Goal: Task Accomplishment & Management: Manage account settings

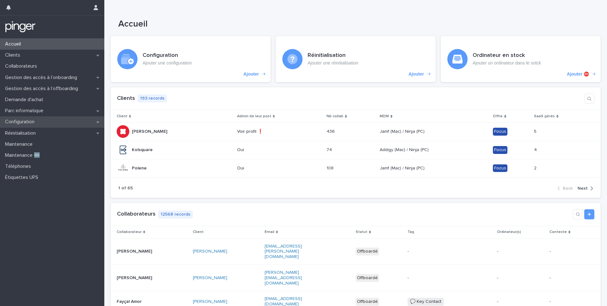
click at [27, 121] on p "Configuration" at bounding box center [21, 122] width 37 height 6
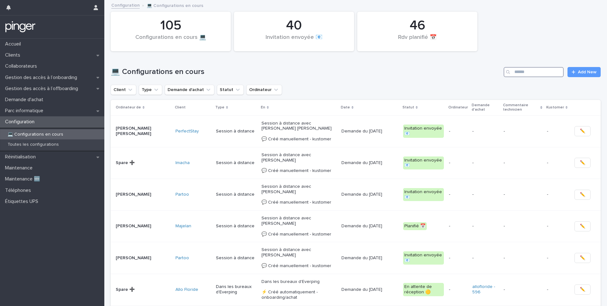
click at [523, 71] on input "Search" at bounding box center [534, 72] width 60 height 10
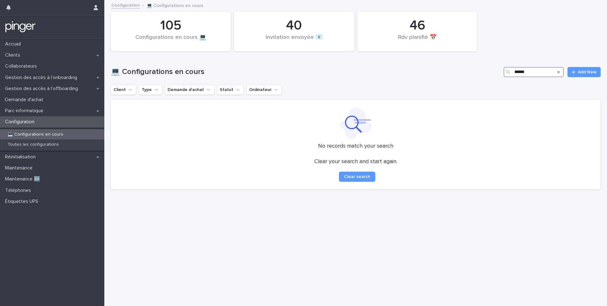
drag, startPoint x: 529, startPoint y: 71, endPoint x: 472, endPoint y: 75, distance: 57.7
click at [472, 75] on div "💻 Configurations en cours ****** Add New" at bounding box center [356, 72] width 490 height 10
type input "*"
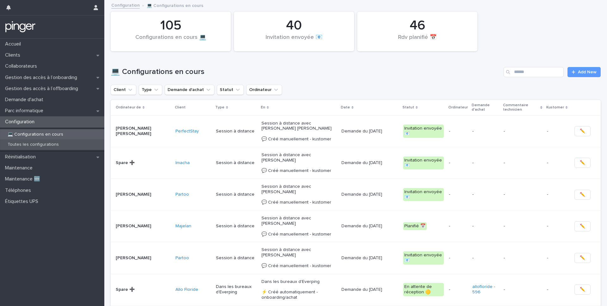
click at [43, 144] on p "Toutes les configurations" at bounding box center [33, 144] width 61 height 5
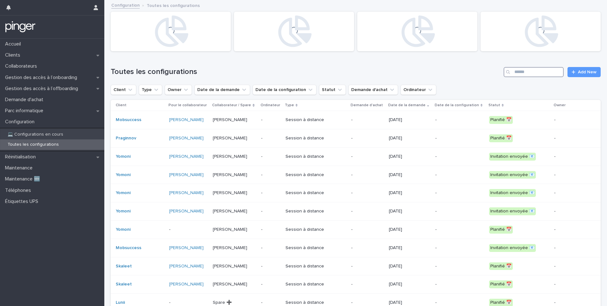
click at [534, 76] on input "Search" at bounding box center [534, 72] width 60 height 10
type input "******"
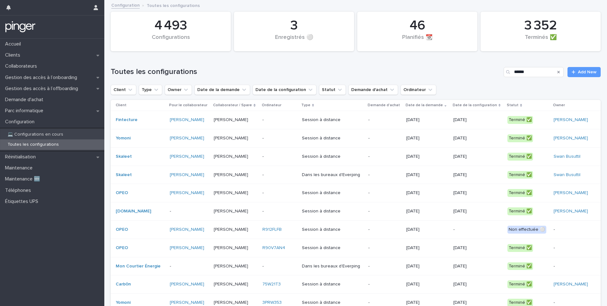
click at [297, 125] on div "-" at bounding box center [280, 120] width 34 height 10
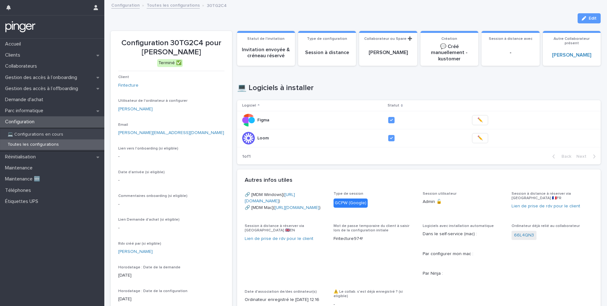
scroll to position [192, 0]
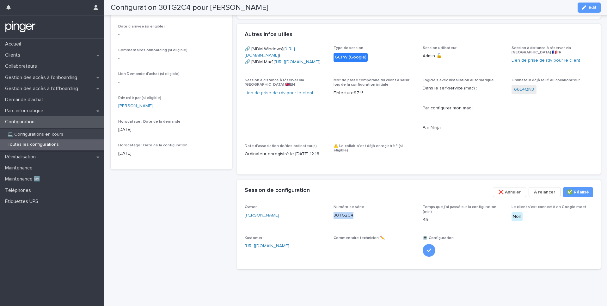
drag, startPoint x: 357, startPoint y: 217, endPoint x: 333, endPoint y: 217, distance: 24.7
click at [333, 217] on div "Owner Abel Terrier Numéro de série 30TG2C4 Temps que j'ai passé sur la configur…" at bounding box center [419, 233] width 349 height 57
copy p "30TG2C4"
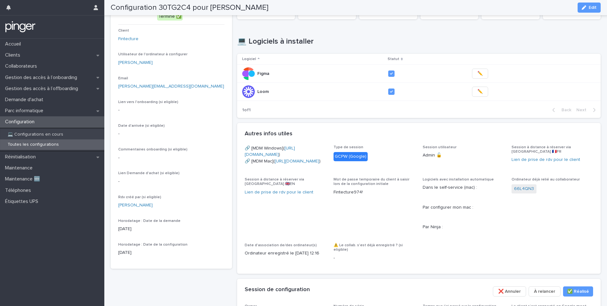
scroll to position [0, 0]
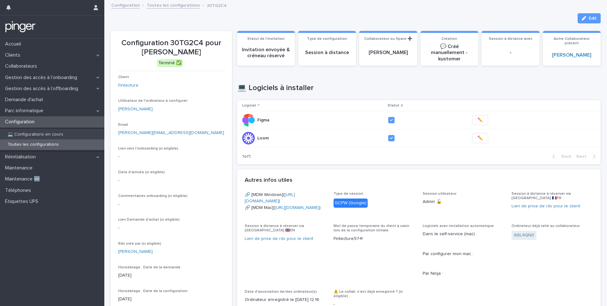
click at [165, 9] on div "Configuration Toutes les configurations 30TG2C4" at bounding box center [358, 5] width 501 height 9
click at [166, 4] on link "Toutes les configurations" at bounding box center [173, 4] width 53 height 7
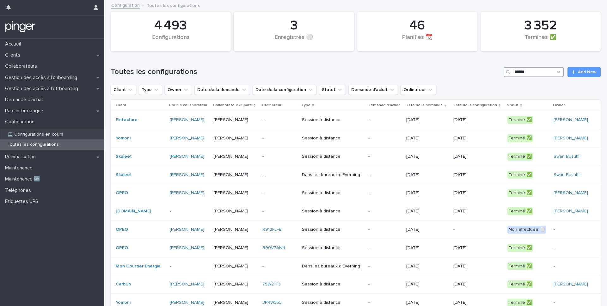
click at [534, 76] on input "******" at bounding box center [534, 72] width 60 height 10
click at [548, 67] on input "******" at bounding box center [534, 72] width 60 height 10
click at [580, 123] on div "Abel Terrier" at bounding box center [572, 119] width 37 height 5
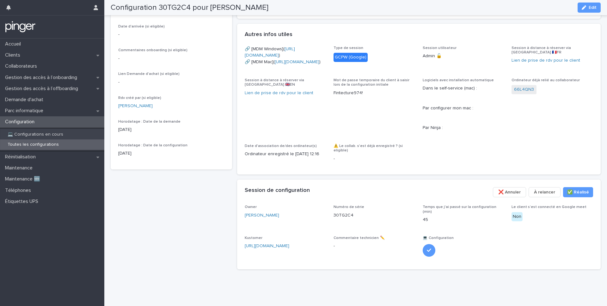
scroll to position [183, 0]
click at [266, 248] on link "https://everping.kustomerapp.com/app/customers/67605bb372f8da250eb9e1e8/event/6…" at bounding box center [267, 246] width 45 height 4
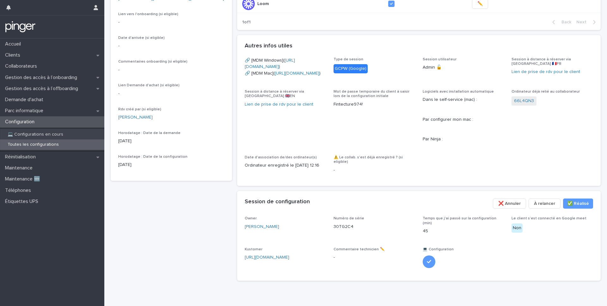
scroll to position [192, 0]
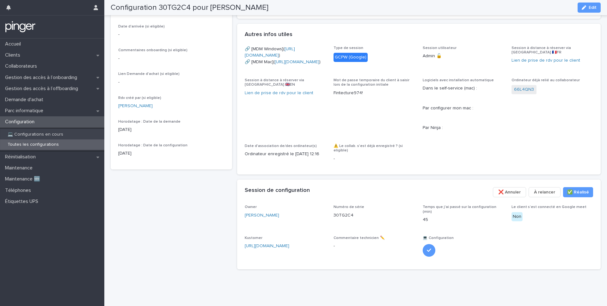
click at [346, 219] on p "30TG2C4" at bounding box center [344, 215] width 20 height 7
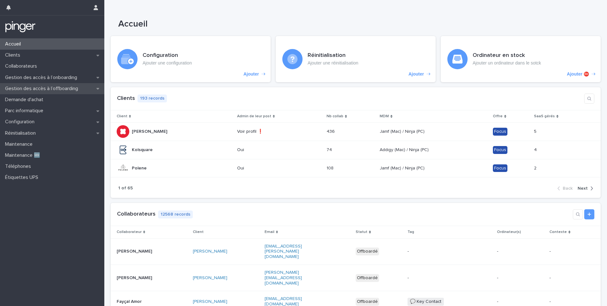
click at [50, 88] on p "Gestion des accès à l’offboarding" at bounding box center [43, 89] width 81 height 6
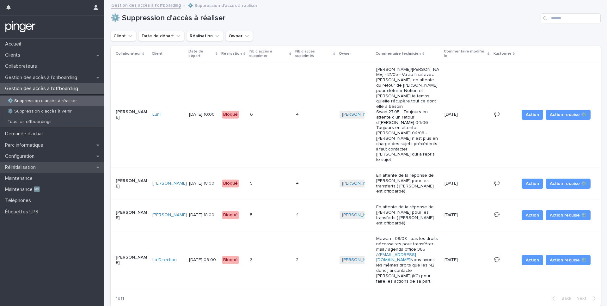
click at [30, 164] on div "Réinitialisation" at bounding box center [52, 167] width 104 height 11
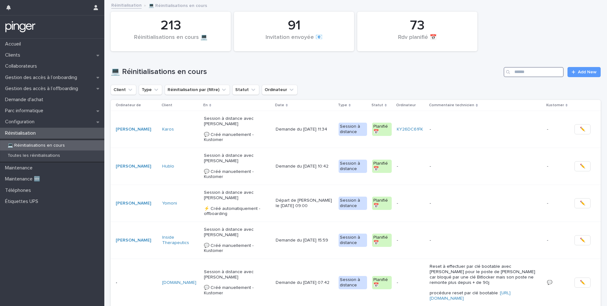
click at [524, 70] on input "Search" at bounding box center [534, 72] width 60 height 10
paste input "**********"
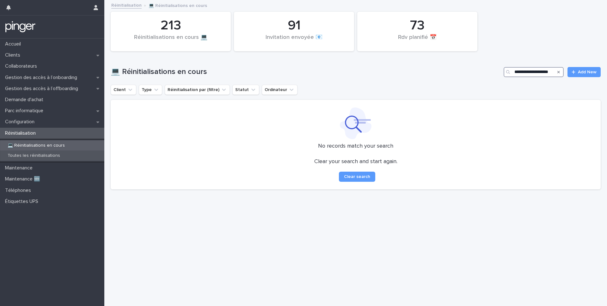
type input "**********"
click at [47, 154] on p "Toutes les réinitialisations" at bounding box center [34, 155] width 63 height 5
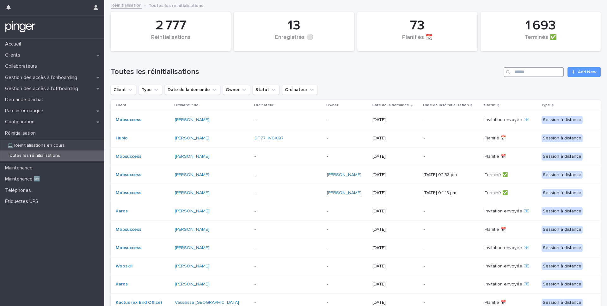
click at [523, 75] on input "Search" at bounding box center [534, 72] width 60 height 10
paste input "**********"
type input "**********"
type input "*****"
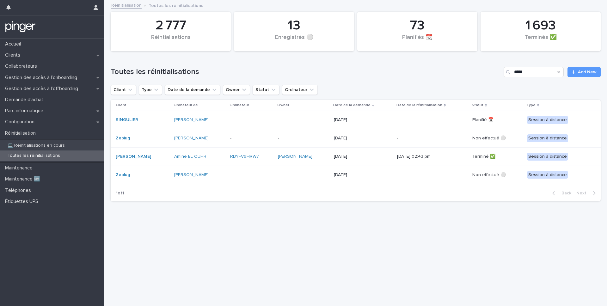
click at [398, 117] on td "-" at bounding box center [432, 120] width 75 height 18
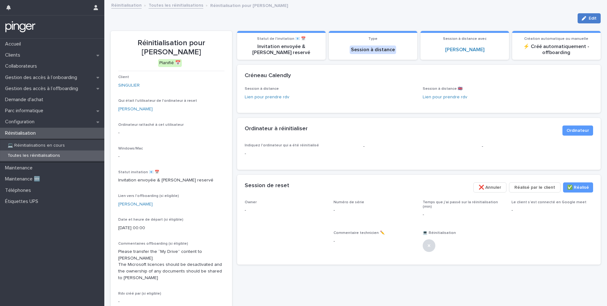
click at [593, 16] on span "Edit" at bounding box center [593, 18] width 8 height 4
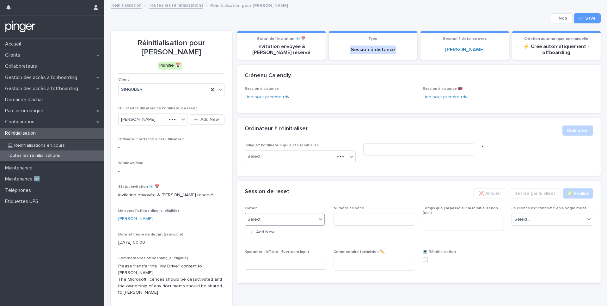
click at [292, 221] on div "Select..." at bounding box center [281, 219] width 72 height 10
type input "*****"
click at [271, 233] on div "[PERSON_NAME]" at bounding box center [285, 231] width 80 height 11
click at [593, 14] on button "Save" at bounding box center [587, 18] width 27 height 10
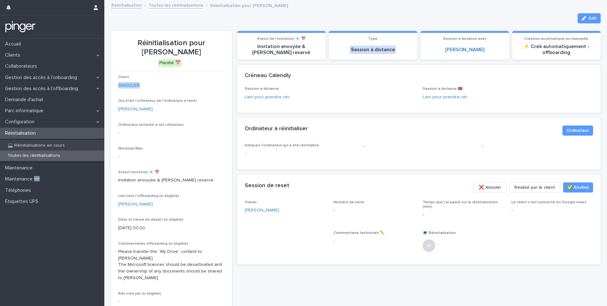
drag, startPoint x: 197, startPoint y: 43, endPoint x: 205, endPoint y: 53, distance: 12.1
click at [205, 53] on p "Réinitialisation pour Amine Boulangas" at bounding box center [171, 48] width 106 height 18
copy p "Amine Boulangas"
click at [49, 83] on div "Gestion des accès à l’onboarding" at bounding box center [52, 77] width 104 height 11
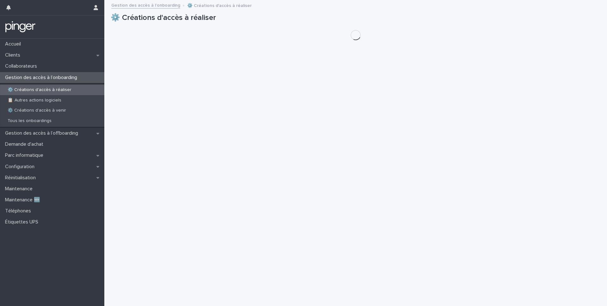
click at [51, 94] on div "⚙️ Créations d'accès à réaliser" at bounding box center [52, 90] width 104 height 10
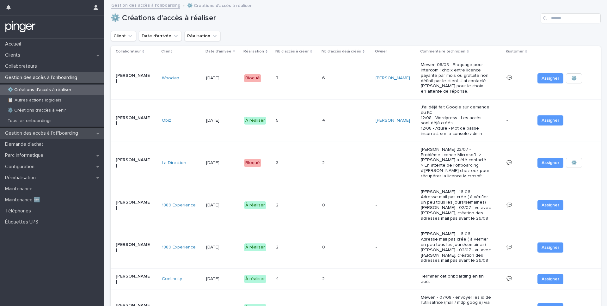
click at [52, 137] on div "Gestion des accès à l’offboarding" at bounding box center [52, 133] width 104 height 11
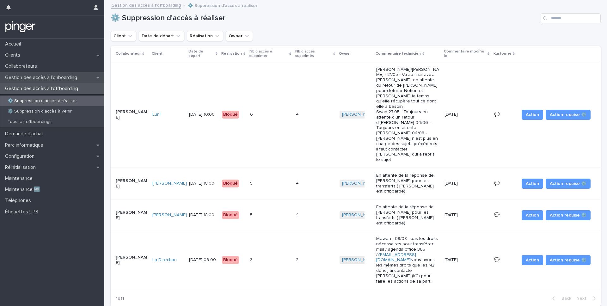
click at [65, 77] on p "Gestion des accès à l’onboarding" at bounding box center [43, 78] width 80 height 6
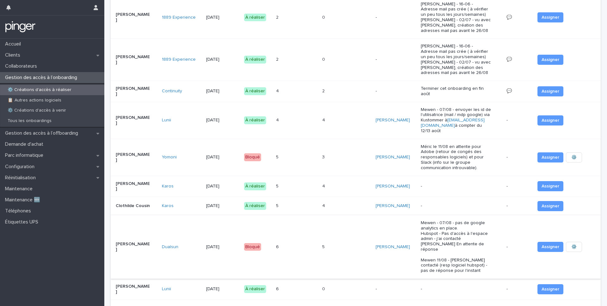
scroll to position [291, 0]
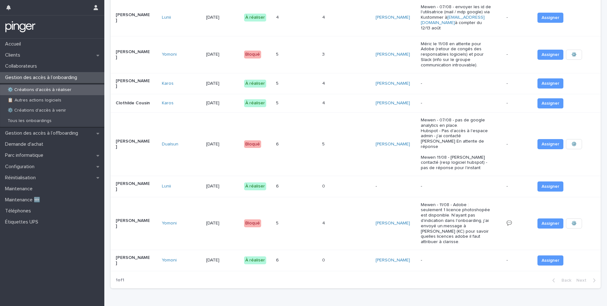
click at [296, 181] on div "6 6" at bounding box center [296, 186] width 41 height 10
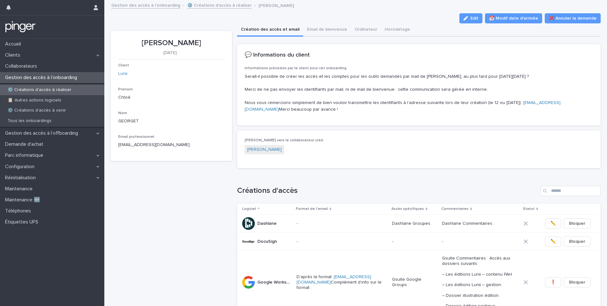
click at [198, 3] on link "⚙️ Créations d'accès à réaliser" at bounding box center [219, 4] width 65 height 7
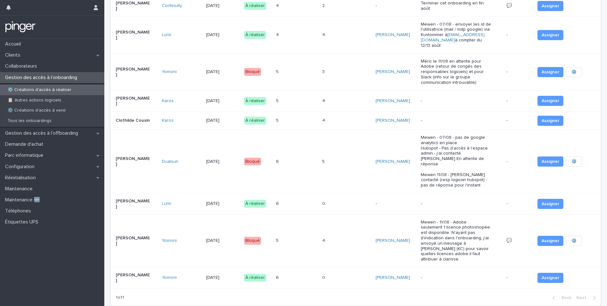
scroll to position [276, 0]
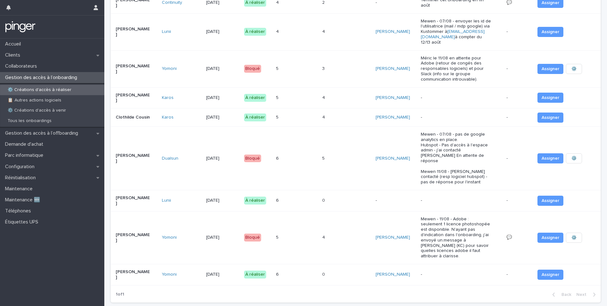
click at [461, 198] on p "-" at bounding box center [456, 200] width 70 height 5
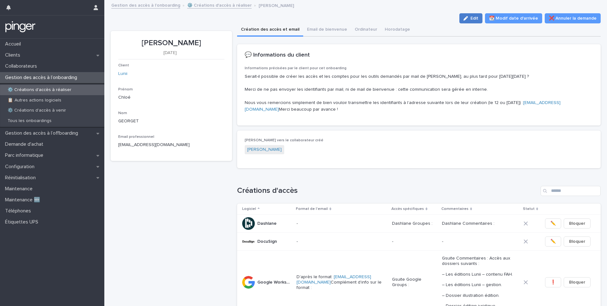
click at [479, 20] on span "Edit" at bounding box center [475, 18] width 8 height 4
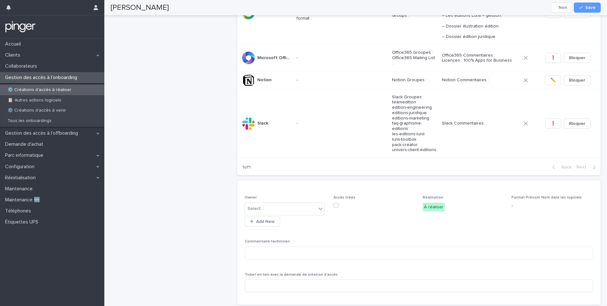
scroll to position [277, 0]
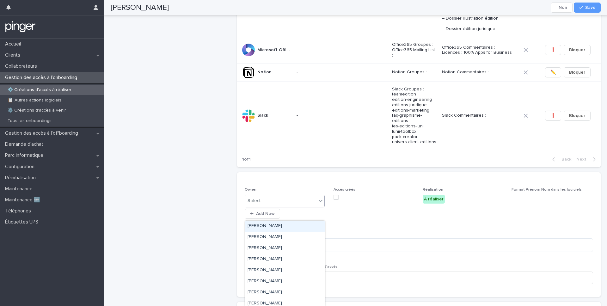
click at [290, 206] on div "Select..." at bounding box center [281, 201] width 72 height 10
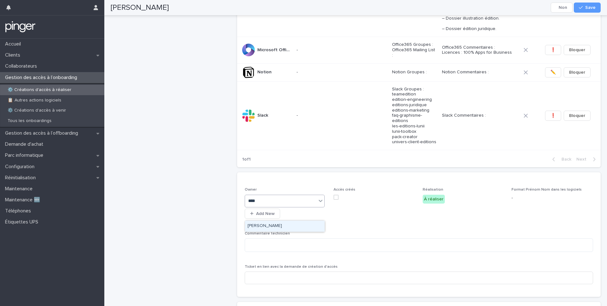
type input "*****"
click at [585, 8] on div "button" at bounding box center [582, 7] width 6 height 4
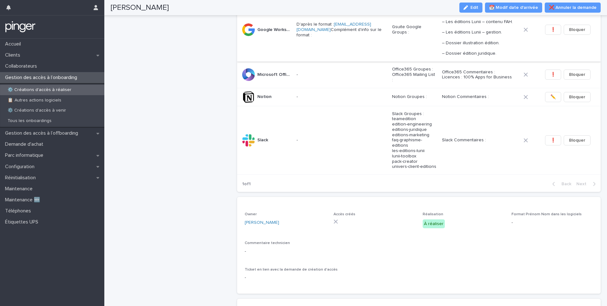
scroll to position [0, 0]
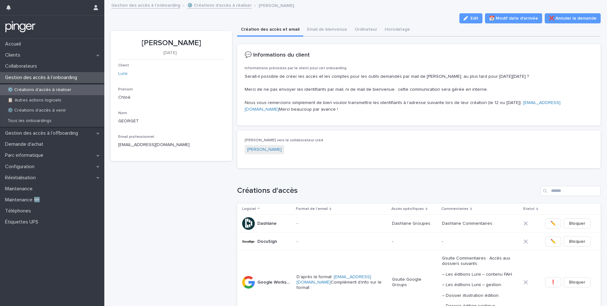
click at [152, 44] on p "[PERSON_NAME]" at bounding box center [171, 43] width 106 height 9
click at [152, 44] on p "Chloé GEORGET" at bounding box center [171, 43] width 106 height 9
copy p "Chloé GEORGET"
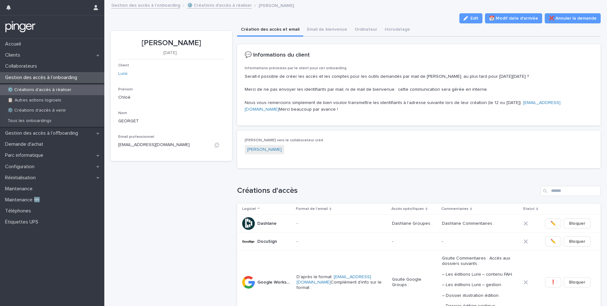
click at [157, 146] on p "chloé.georget@lunii.com" at bounding box center [153, 145] width 71 height 7
click at [217, 146] on icon "button" at bounding box center [217, 145] width 4 height 5
click at [325, 31] on button "Email de bienvenue" at bounding box center [327, 29] width 48 height 13
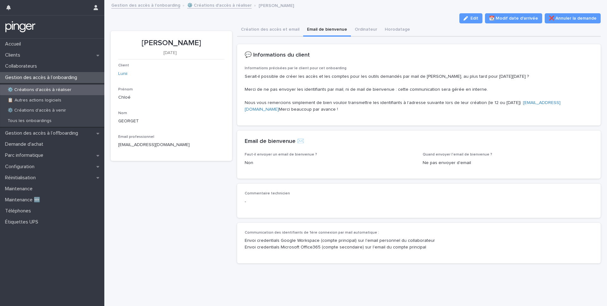
scroll to position [7, 0]
click at [270, 23] on button "Création des accès et email" at bounding box center [270, 29] width 66 height 13
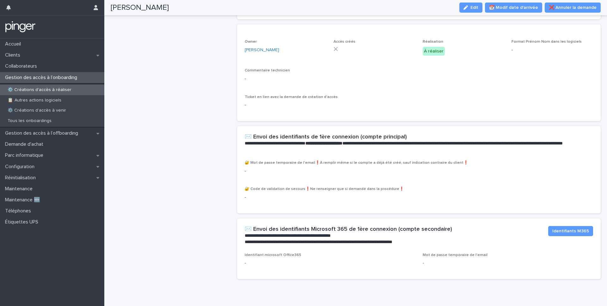
scroll to position [449, 0]
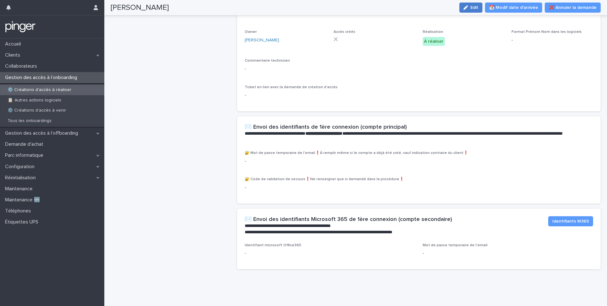
click at [476, 8] on span "Edit" at bounding box center [475, 7] width 8 height 4
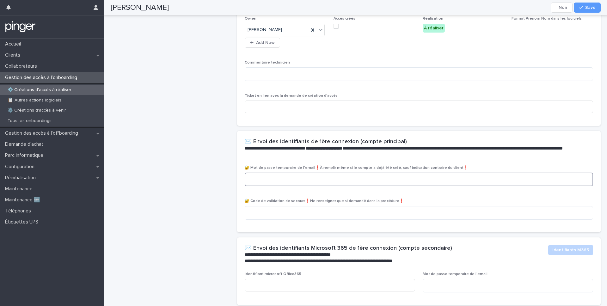
click at [275, 186] on textarea at bounding box center [419, 180] width 349 height 14
paste textarea "**********"
type textarea "**********"
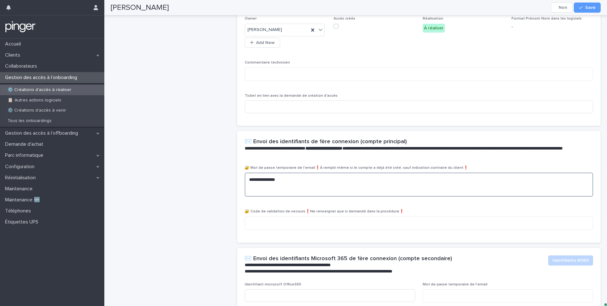
drag, startPoint x: 299, startPoint y: 194, endPoint x: 224, endPoint y: 193, distance: 74.3
click at [338, 158] on p "**********" at bounding box center [418, 152] width 346 height 13
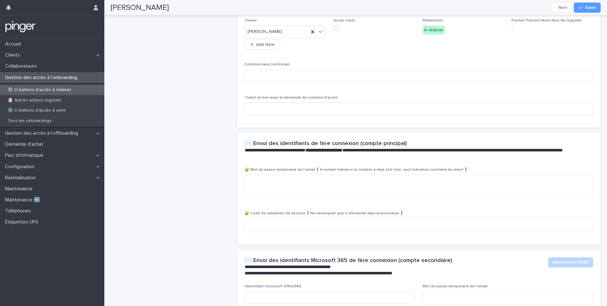
scroll to position [508, 0]
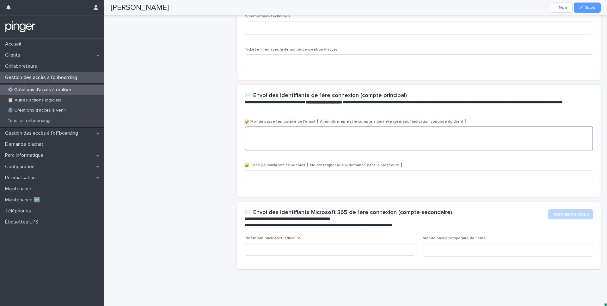
click at [261, 134] on textarea at bounding box center [419, 139] width 349 height 24
paste textarea "**********"
click at [332, 137] on textarea "**********" at bounding box center [419, 139] width 349 height 24
type textarea "**********"
click at [279, 176] on textarea at bounding box center [419, 178] width 349 height 14
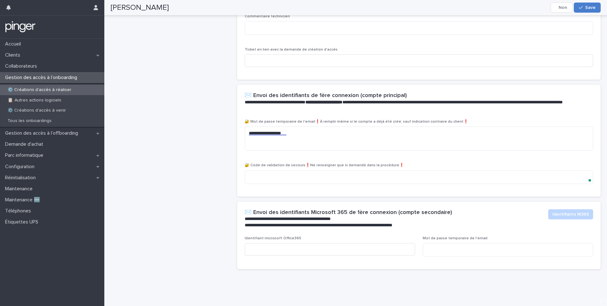
click at [595, 10] on button "Save" at bounding box center [587, 8] width 27 height 10
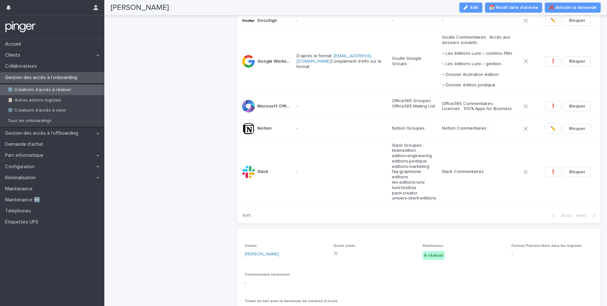
scroll to position [221, 0]
drag, startPoint x: 375, startPoint y: 191, endPoint x: 403, endPoint y: 229, distance: 47.3
click at [403, 225] on section "Logiciel Format de l'email Accès spécifiques Commentaires Statut Dashlane Dashl…" at bounding box center [419, 103] width 364 height 241
click at [403, 224] on div "1 of 1 Back Next" at bounding box center [419, 216] width 364 height 16
copy tr "faq-graphisme-editions les-editions-lunii lunii-toolbox pack-creator univers-cl…"
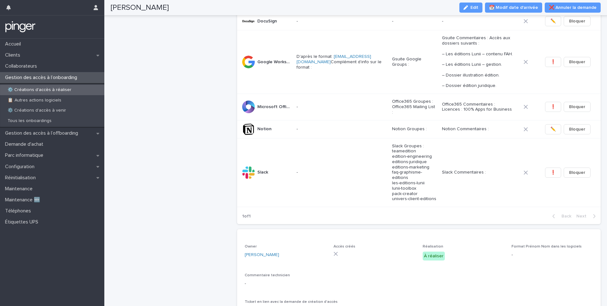
drag, startPoint x: 430, startPoint y: 211, endPoint x: 386, endPoint y: 233, distance: 49.0
click at [386, 225] on section "Logiciel Format de l'email Accès spécifiques Commentaires Statut Dashlane Dashl…" at bounding box center [419, 103] width 364 height 241
click at [163, 158] on div "Chloé GEORGET 8/9/2025 Client Lunii Prénom Chloé Nom GEORGET Email professionne…" at bounding box center [171, 150] width 121 height 679
click at [552, 133] on span "✏️" at bounding box center [553, 129] width 5 height 6
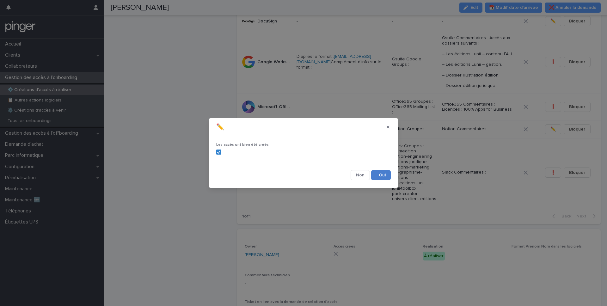
click at [386, 177] on button "Save" at bounding box center [381, 175] width 20 height 10
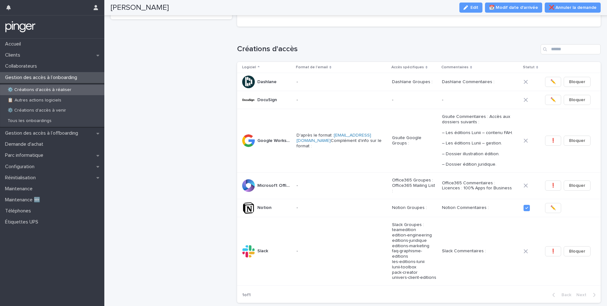
scroll to position [139, 0]
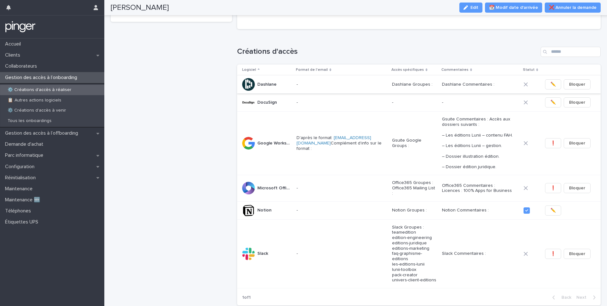
click at [556, 88] on span "✏️" at bounding box center [553, 84] width 5 height 6
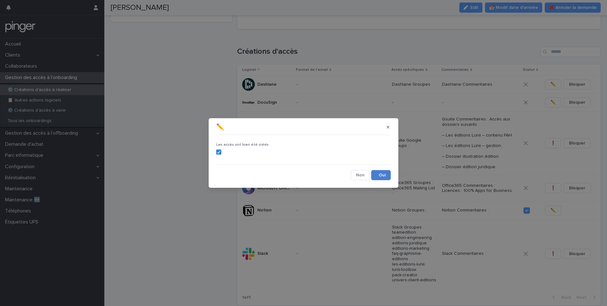
click at [384, 176] on button "Save" at bounding box center [381, 175] width 20 height 10
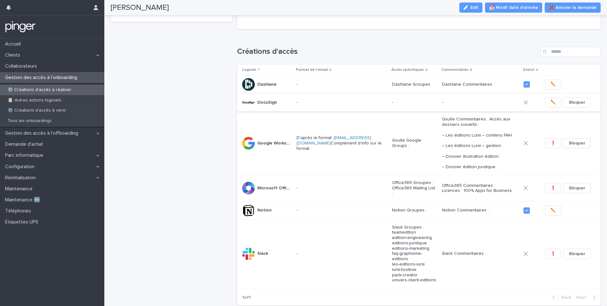
click at [548, 108] on button "✏️" at bounding box center [553, 102] width 16 height 10
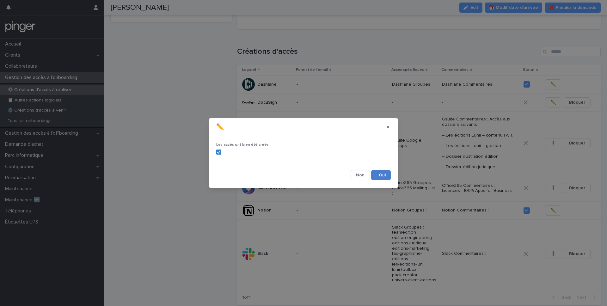
click at [386, 172] on button "Save" at bounding box center [381, 175] width 20 height 10
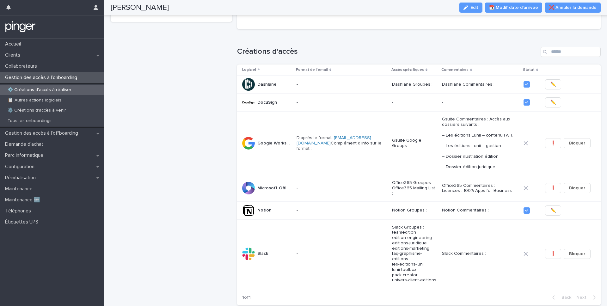
click at [140, 246] on div "Chloé GEORGET 8/9/2025 Client Lunii Prénom Chloé Nom GEORGET Email professionne…" at bounding box center [171, 231] width 121 height 679
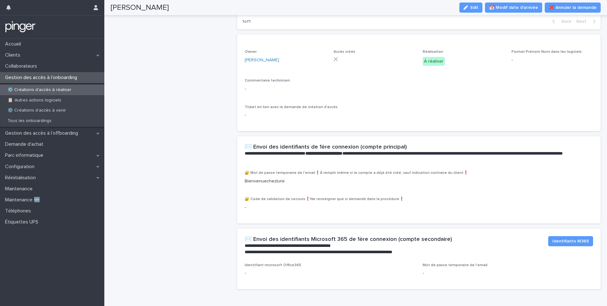
scroll to position [455, 0]
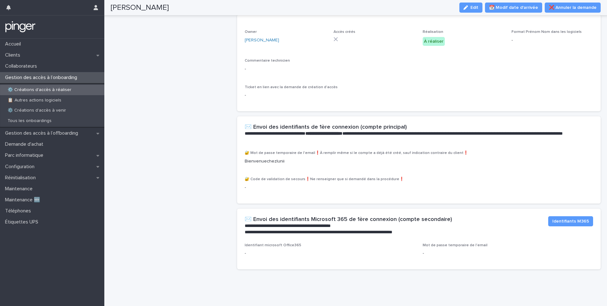
click at [462, 10] on div "Edit" at bounding box center [470, 8] width 26 height 10
click at [468, 8] on icon "button" at bounding box center [466, 7] width 4 height 4
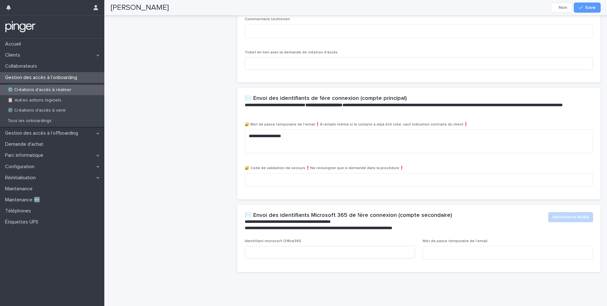
scroll to position [508, 0]
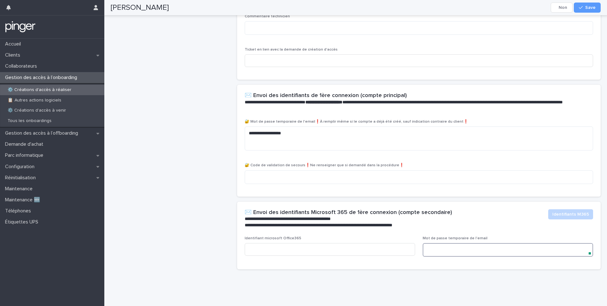
click at [453, 256] on textarea at bounding box center [508, 250] width 171 height 14
paste textarea "**********"
type textarea "**********"
click at [319, 251] on input at bounding box center [330, 249] width 171 height 13
paste input "**********"
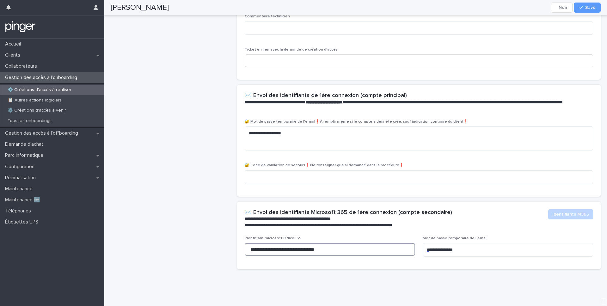
click at [247, 247] on input "**********" at bounding box center [330, 249] width 171 height 13
type input "**********"
click at [593, 8] on span "Save" at bounding box center [591, 7] width 10 height 4
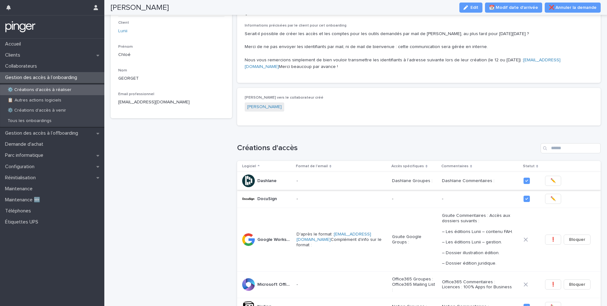
scroll to position [0, 0]
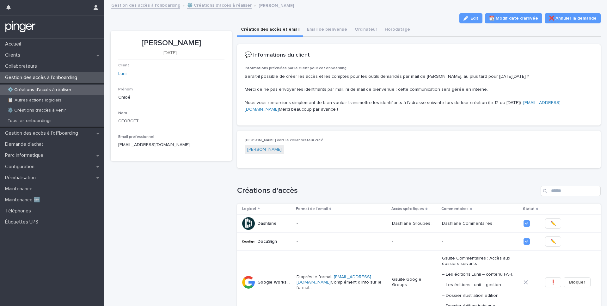
drag, startPoint x: 314, startPoint y: 112, endPoint x: 245, endPoint y: 111, distance: 68.3
click at [245, 111] on p "Serait-il possible de créer les accès et les comptes pour les outils demandés p…" at bounding box center [419, 93] width 349 height 40
copy link "-berengere.hazelton@lunii.com"
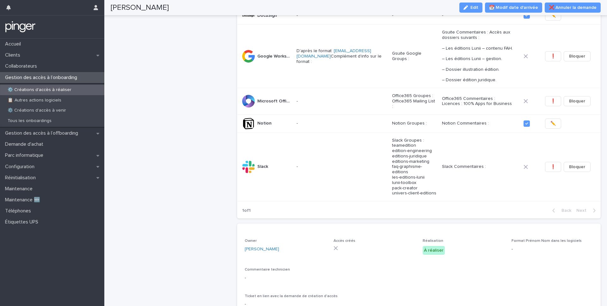
scroll to position [187, 0]
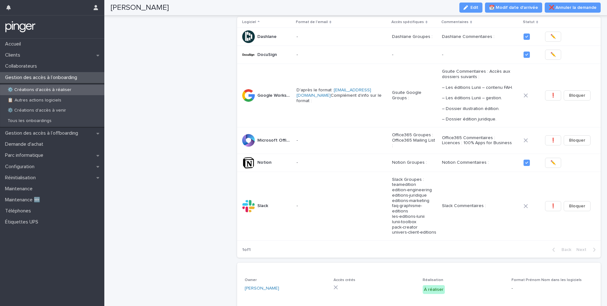
drag, startPoint x: 243, startPoint y: 111, endPoint x: 446, endPoint y: 292, distance: 271.4
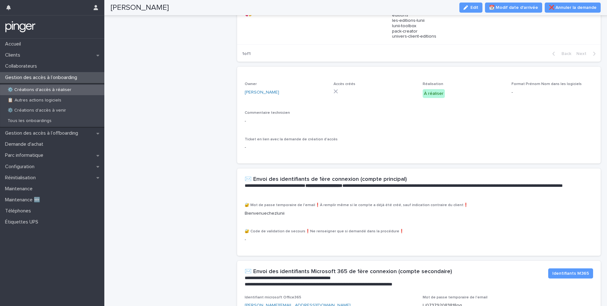
scroll to position [455, 0]
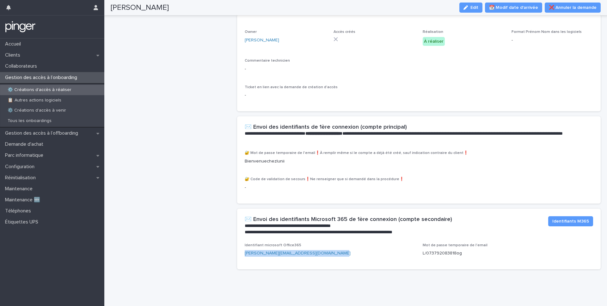
copy link "chloe.georget@Veridisquo.onmicrosoft.com"
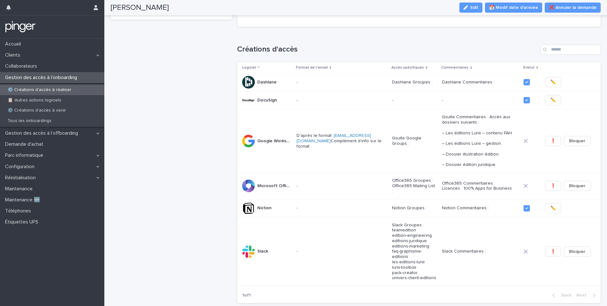
scroll to position [0, 0]
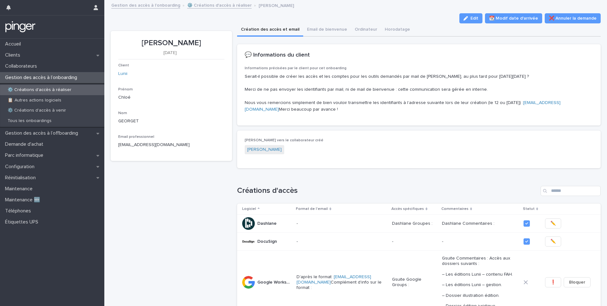
copy link "-berengere.hazelton@lunii.com"
click at [244, 131] on div "Loading... Saving… 💬 Informations du client Informations précisées par le clien…" at bounding box center [419, 87] width 364 height 86
click at [48, 77] on p "Gestion des accès à l’onboarding" at bounding box center [43, 78] width 80 height 6
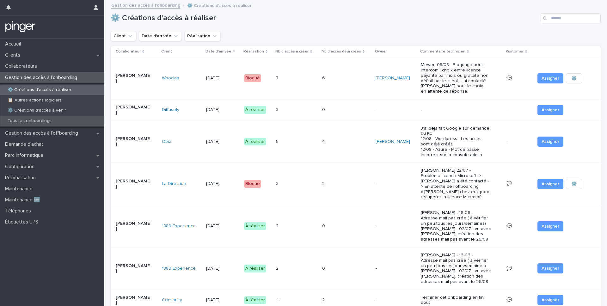
click at [40, 123] on p "Tous les onboardings" at bounding box center [30, 120] width 54 height 5
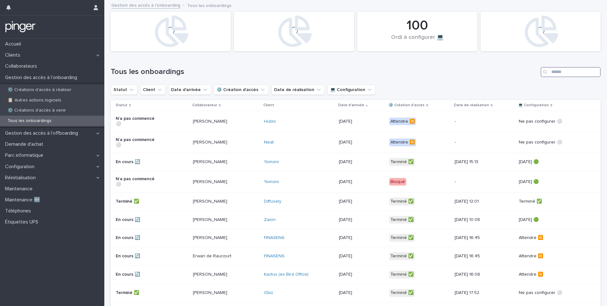
click at [555, 72] on input "Search" at bounding box center [571, 72] width 60 height 10
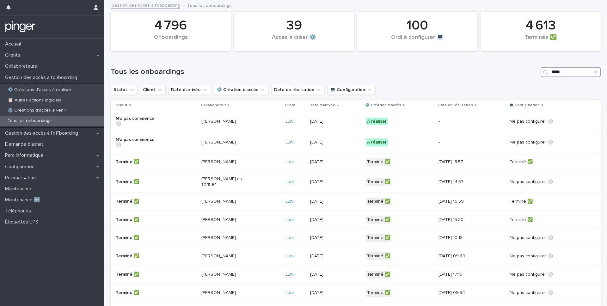
type input "*****"
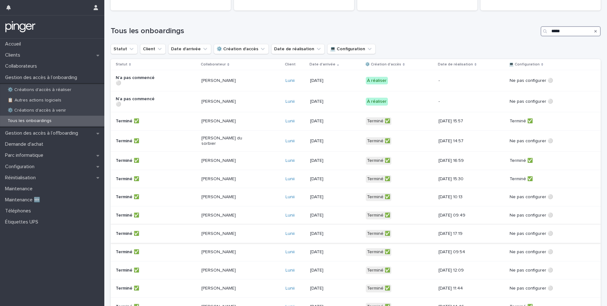
scroll to position [42, 0]
click at [247, 230] on p "Elodie DELETTRE" at bounding box center [224, 232] width 45 height 5
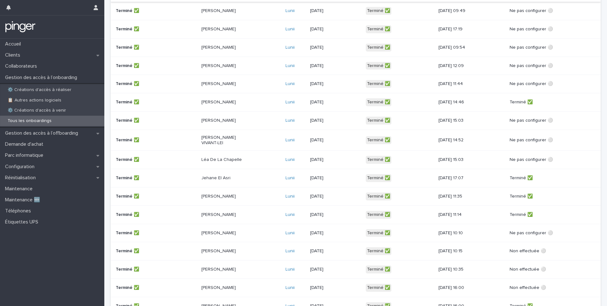
scroll to position [233, 0]
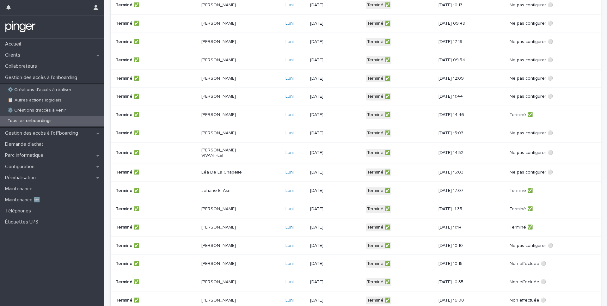
click at [236, 94] on p "Alison CHAMUSSY" at bounding box center [224, 96] width 45 height 5
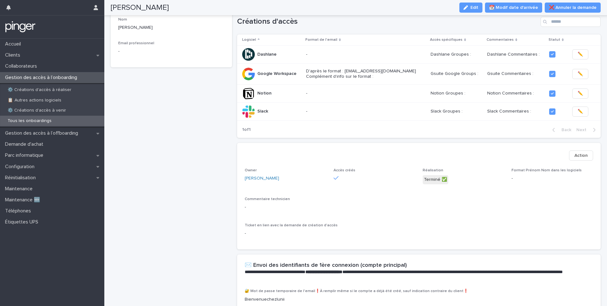
scroll to position [92, 0]
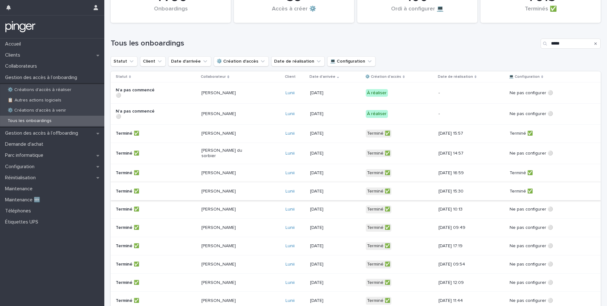
scroll to position [28, 0]
click at [342, 132] on p "16/6/2025" at bounding box center [332, 134] width 45 height 5
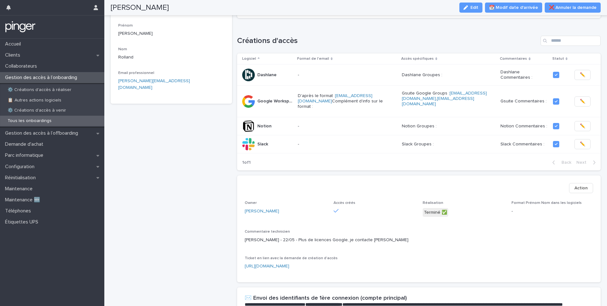
scroll to position [38, 0]
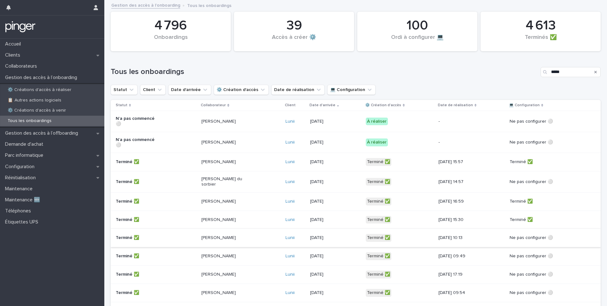
scroll to position [415, 0]
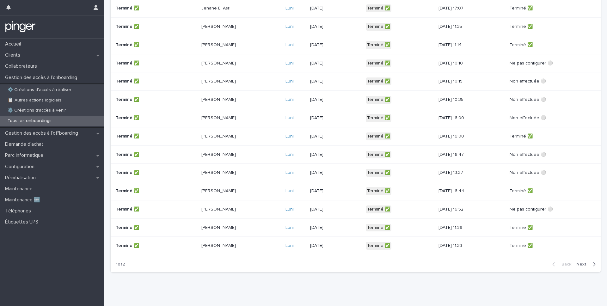
click at [259, 227] on div "Sara Lanaya" at bounding box center [241, 228] width 79 height 10
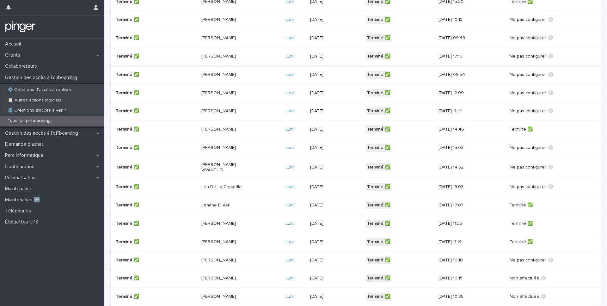
scroll to position [222, 0]
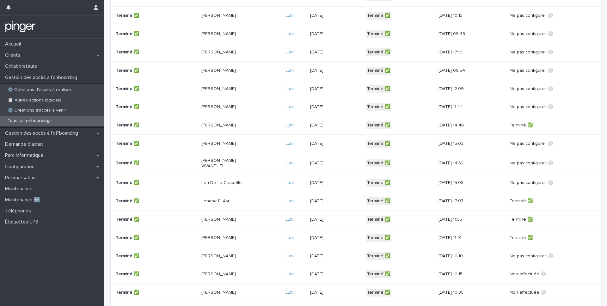
click at [240, 199] on p "Jehane El Asri" at bounding box center [224, 201] width 45 height 5
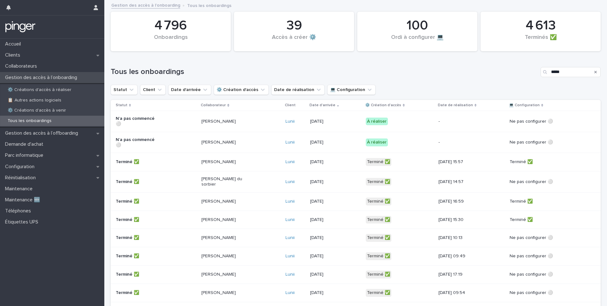
click at [58, 80] on p "Gestion des accès à l’onboarding" at bounding box center [43, 78] width 80 height 6
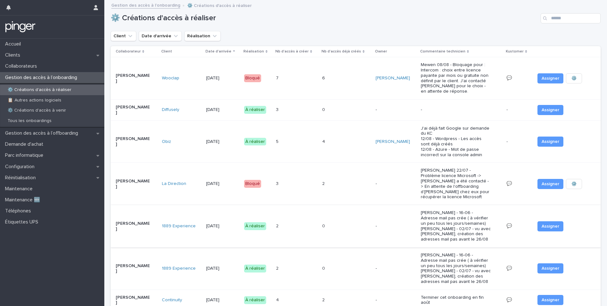
scroll to position [291, 0]
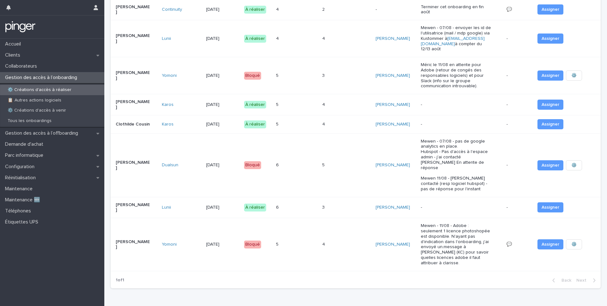
click at [293, 205] on p at bounding box center [285, 207] width 18 height 5
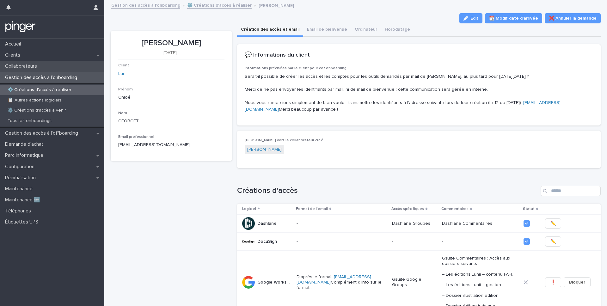
click at [20, 66] on p "Collaborateurs" at bounding box center [23, 66] width 40 height 6
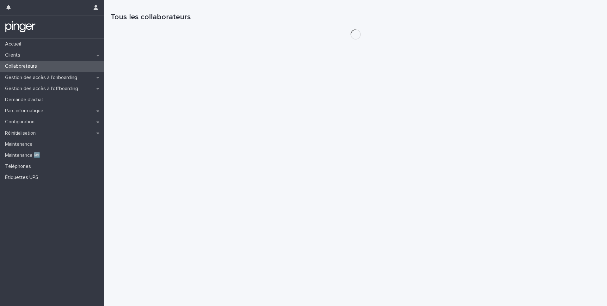
click at [20, 66] on p "Collaborateurs" at bounding box center [23, 66] width 40 height 6
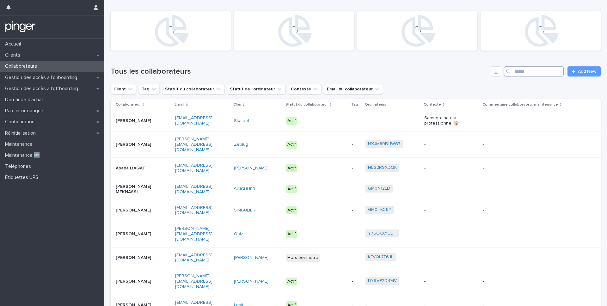
click at [540, 71] on input "Search" at bounding box center [534, 71] width 60 height 10
type input "********"
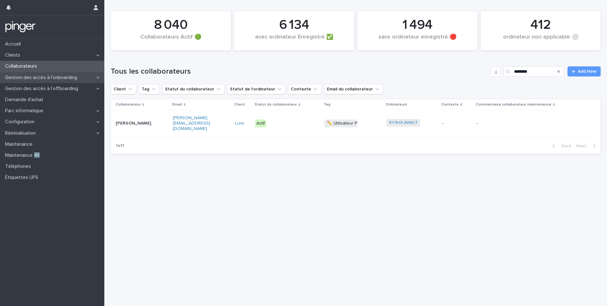
click at [58, 74] on div "Gestion des accès à l’onboarding" at bounding box center [52, 77] width 104 height 11
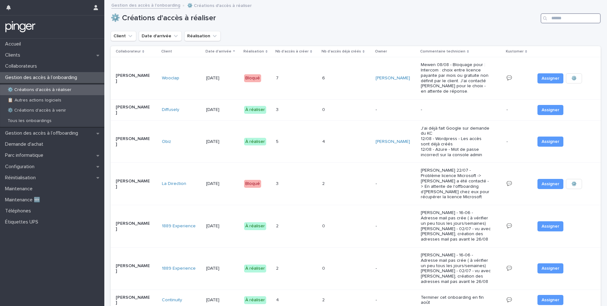
click at [569, 20] on input "Search" at bounding box center [571, 18] width 60 height 10
type input "*****"
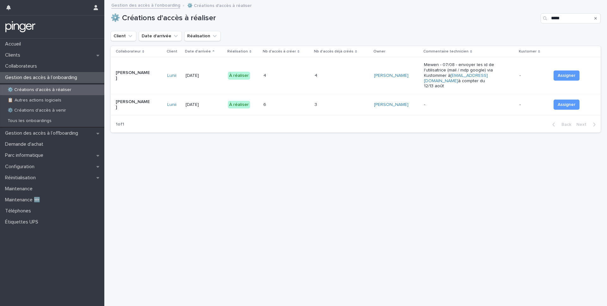
click at [343, 104] on div "3 3" at bounding box center [342, 105] width 54 height 10
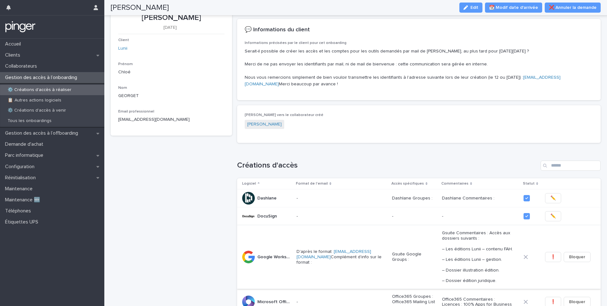
scroll to position [13, 0]
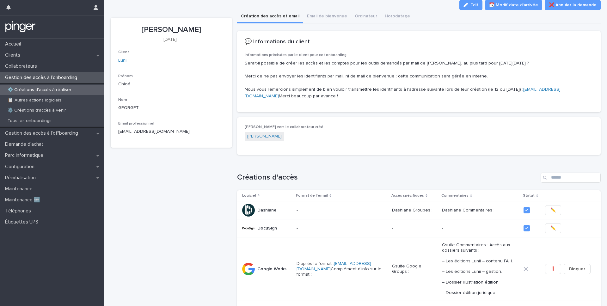
click at [283, 117] on div "Loading... Saving… 💬 Informations du client Informations précisées par le clien…" at bounding box center [419, 74] width 364 height 86
copy link "-berengere.hazelton@lunii.com"
click at [379, 104] on div "Informations précisées par le client pour cet onboarding Serait-il possible de …" at bounding box center [419, 79] width 349 height 52
drag, startPoint x: 317, startPoint y: 96, endPoint x: 245, endPoint y: 98, distance: 72.1
click at [245, 98] on p "Serait-il possible de créer les accès et les comptes pour les outils demandés p…" at bounding box center [419, 80] width 349 height 40
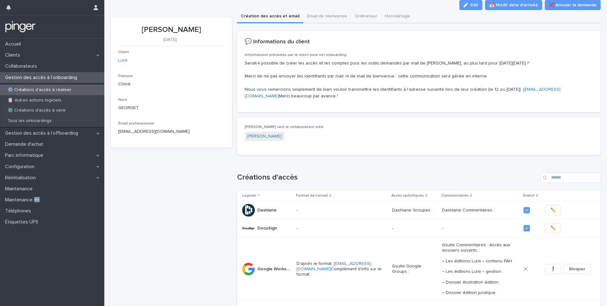
click at [271, 72] on p "Serait-il possible de créer les accès et les comptes pour les outils demandés p…" at bounding box center [419, 80] width 349 height 40
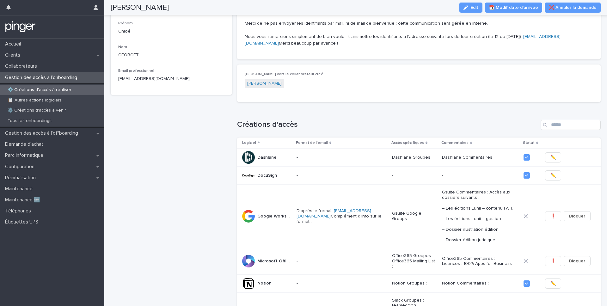
scroll to position [0, 0]
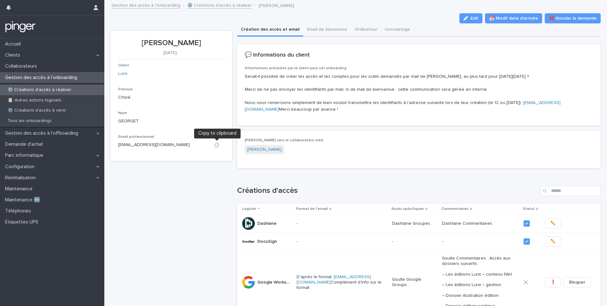
click at [218, 144] on icon "button" at bounding box center [216, 145] width 5 height 5
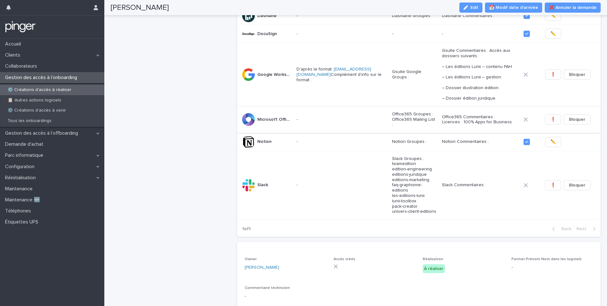
scroll to position [203, 0]
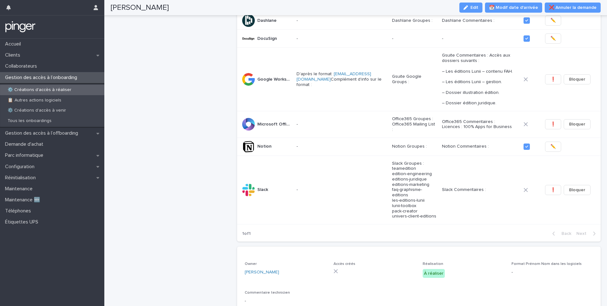
copy p "es éditions Lunii – contenu FAH. – Les éditions Lunii – gestion. – Dossier illu…"
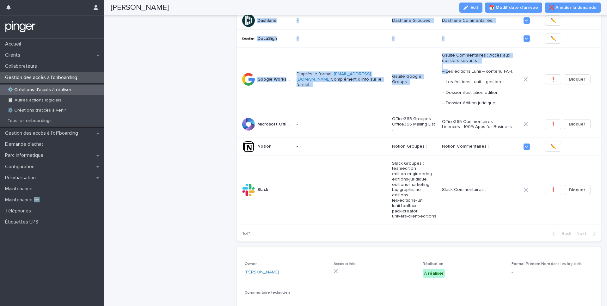
drag, startPoint x: 437, startPoint y: 86, endPoint x: 210, endPoint y: 86, distance: 227.5
click at [210, 86] on div "Chloé GEORGET 8/9/2025 Client Lunii Prénom Chloé Nom GEORGET Email professionne…" at bounding box center [356, 163] width 490 height 686
click at [210, 86] on div "Chloé GEORGET 8/9/2025 Client Lunii Prénom Chloé Nom GEORGET Email professionne…" at bounding box center [171, 167] width 121 height 679
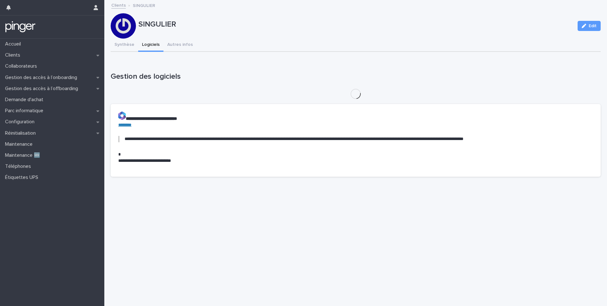
drag, startPoint x: 145, startPoint y: 40, endPoint x: 150, endPoint y: 55, distance: 15.5
click at [154, 57] on div "**********" at bounding box center [356, 110] width 490 height 143
click at [134, 47] on button "Synthèse" at bounding box center [125, 45] width 28 height 13
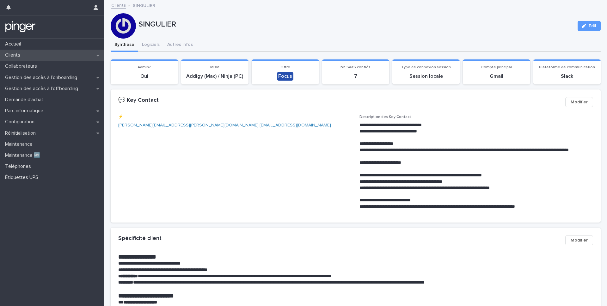
click at [32, 52] on div "Clients" at bounding box center [52, 55] width 104 height 11
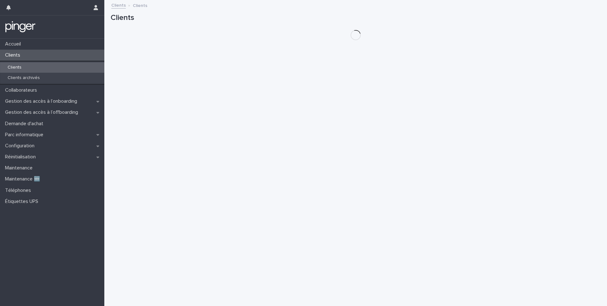
click at [31, 66] on div "Clients" at bounding box center [52, 67] width 104 height 10
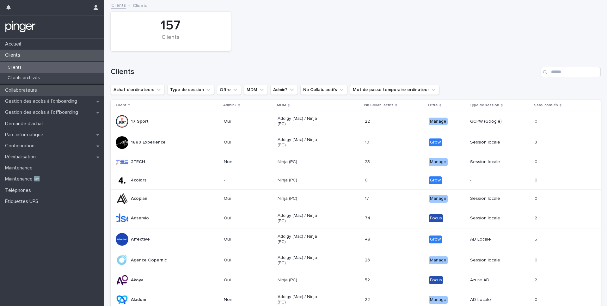
click at [31, 87] on div "Collaborateurs" at bounding box center [52, 90] width 104 height 11
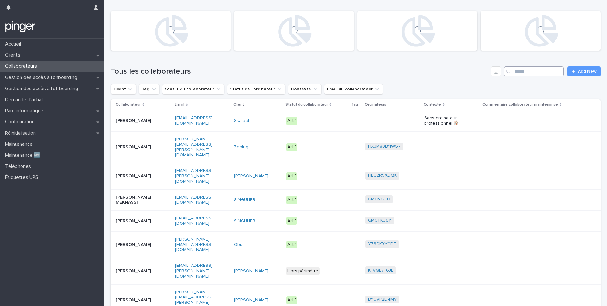
click at [543, 75] on input "Search" at bounding box center [534, 71] width 60 height 10
type input "*"
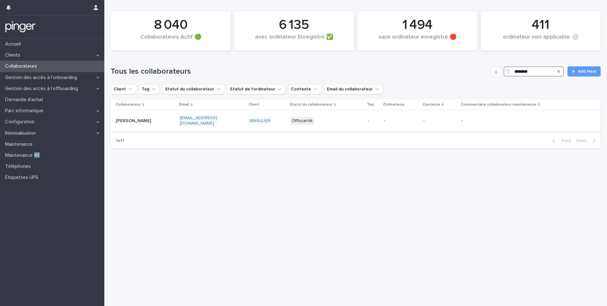
type input "********"
click at [252, 122] on td "SINGULIER" at bounding box center [267, 120] width 41 height 21
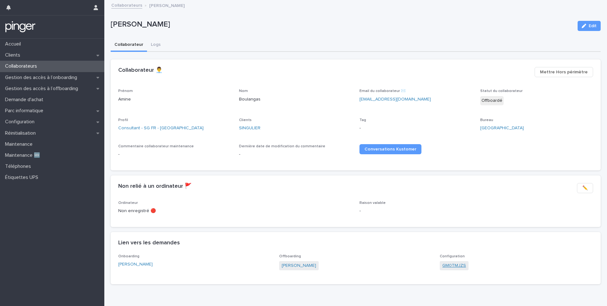
click at [458, 269] on link "GM0TMJZS" at bounding box center [455, 266] width 24 height 7
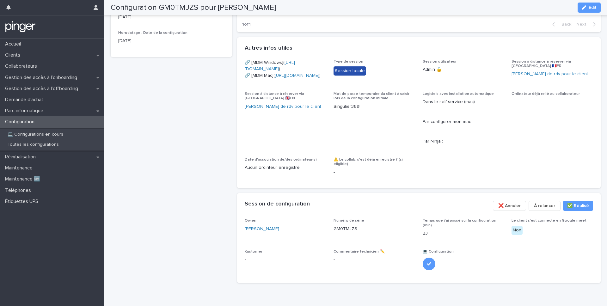
scroll to position [312, 0]
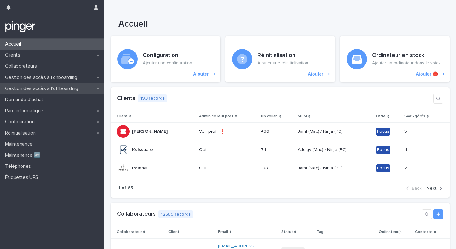
click at [53, 88] on p "Gestion des accès à l’offboarding" at bounding box center [43, 89] width 81 height 6
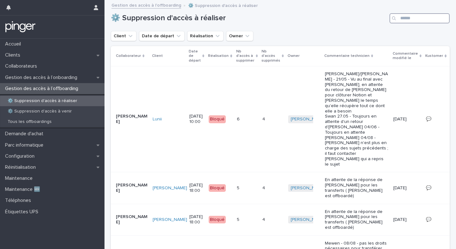
click at [410, 18] on input "Search" at bounding box center [419, 18] width 60 height 10
type input "*******"
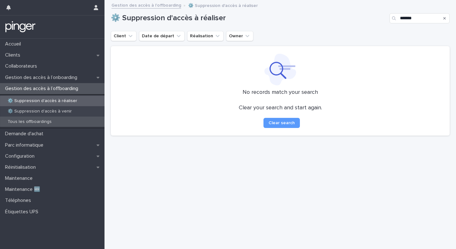
click at [45, 122] on p "Tous les offboardings" at bounding box center [30, 121] width 54 height 5
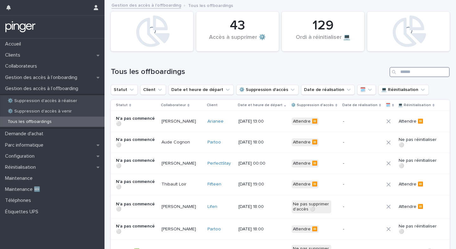
click at [399, 71] on input "Search" at bounding box center [419, 72] width 60 height 10
type input "*"
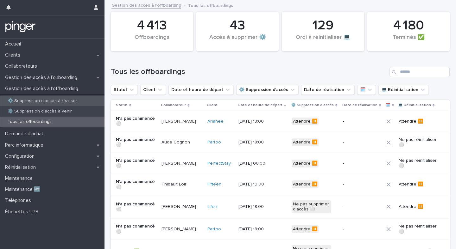
click at [69, 100] on p "⚙️ Suppression d'accès à réaliser" at bounding box center [43, 100] width 80 height 5
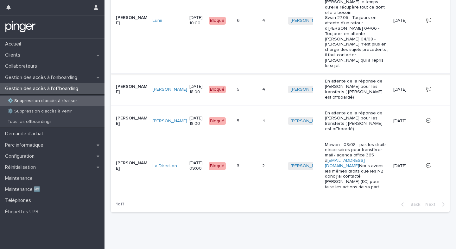
scroll to position [141, 0]
click at [24, 168] on p "Réinitialisation" at bounding box center [22, 168] width 38 height 6
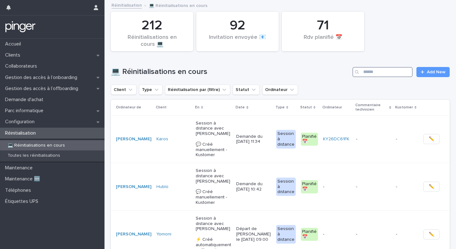
click at [394, 75] on input "Search" at bounding box center [382, 72] width 60 height 10
type input "*******"
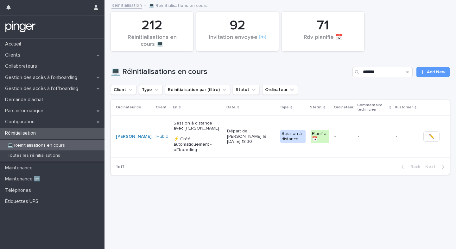
click at [238, 139] on p "Départ de [PERSON_NAME] le [DATE] 18:30" at bounding box center [251, 137] width 48 height 16
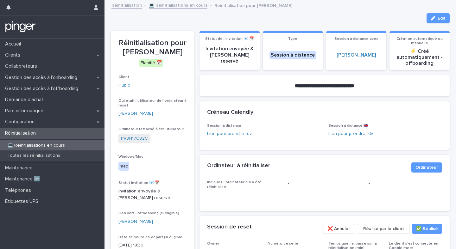
drag, startPoint x: 125, startPoint y: 53, endPoint x: 180, endPoint y: 54, distance: 55.1
click at [180, 54] on p "Réinitialisation pour [PERSON_NAME]" at bounding box center [152, 48] width 68 height 18
copy p "[PERSON_NAME]"
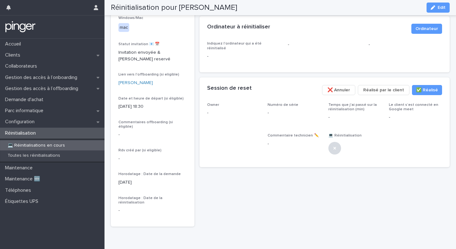
drag, startPoint x: 431, startPoint y: 8, endPoint x: 336, endPoint y: 84, distance: 122.0
click at [431, 8] on icon "button" at bounding box center [432, 7] width 4 height 4
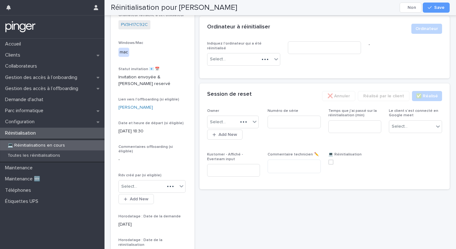
scroll to position [160, 0]
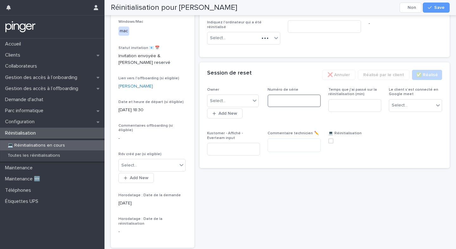
click at [276, 95] on input at bounding box center [293, 101] width 53 height 13
paste input "**********"
type input "**********"
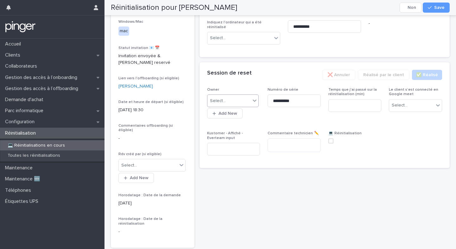
click at [247, 96] on div "Select..." at bounding box center [228, 101] width 43 height 10
type input "*****"
click at [244, 109] on div "[PERSON_NAME]" at bounding box center [232, 108] width 51 height 11
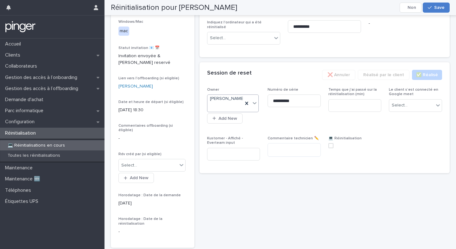
click at [443, 7] on span "Save" at bounding box center [439, 7] width 10 height 4
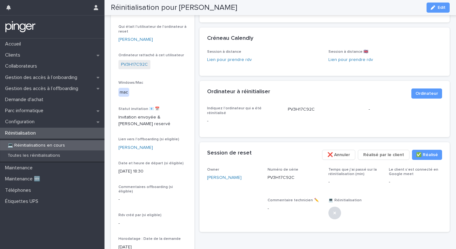
scroll to position [0, 0]
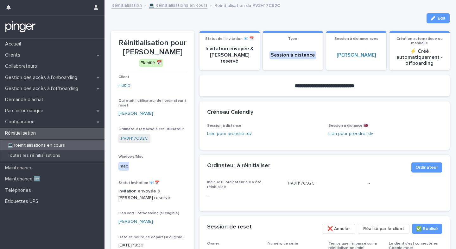
drag, startPoint x: 126, startPoint y: 51, endPoint x: 179, endPoint y: 52, distance: 53.5
click at [179, 52] on p "Réinitialisation pour Nicolas Buecher" at bounding box center [152, 48] width 68 height 18
copy p "Nicolas Buecher"
click at [435, 16] on button "Edit" at bounding box center [437, 18] width 23 height 10
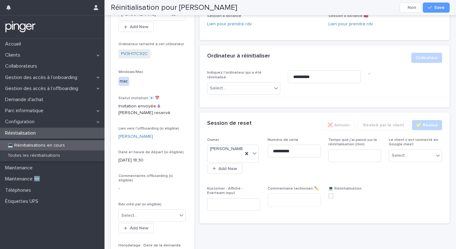
scroll to position [110, 0]
click at [330, 193] on span at bounding box center [330, 195] width 5 height 5
click at [350, 154] on input at bounding box center [354, 155] width 53 height 13
type input "**"
click at [401, 149] on div "Select..." at bounding box center [414, 155] width 53 height 13
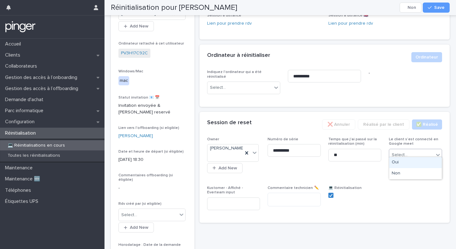
click at [400, 164] on div "Oui" at bounding box center [415, 162] width 53 height 11
click at [289, 162] on span "**********" at bounding box center [293, 157] width 53 height 41
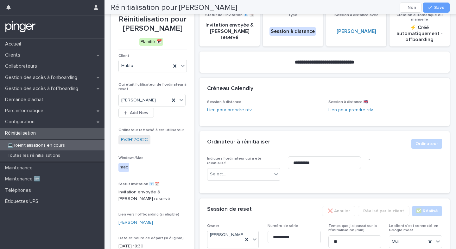
scroll to position [0, 0]
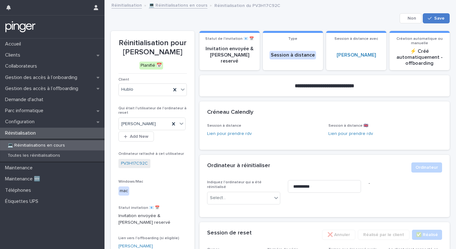
click at [438, 15] on button "Save" at bounding box center [435, 18] width 27 height 10
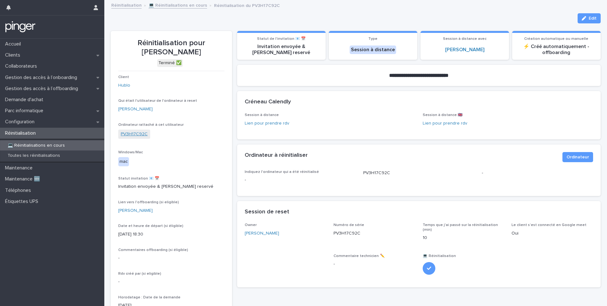
click at [139, 135] on link "PV3H17C92C" at bounding box center [134, 134] width 27 height 7
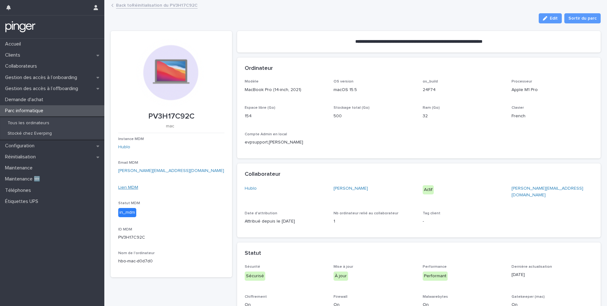
click at [127, 187] on link "Lien MDM" at bounding box center [128, 187] width 20 height 4
click at [39, 88] on p "Gestion des accès à l’offboarding" at bounding box center [43, 89] width 81 height 6
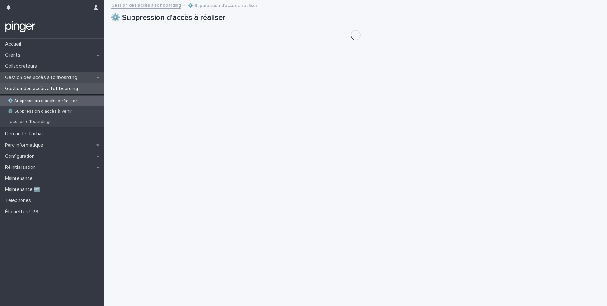
click at [44, 75] on p "Gestion des accès à l’onboarding" at bounding box center [43, 78] width 80 height 6
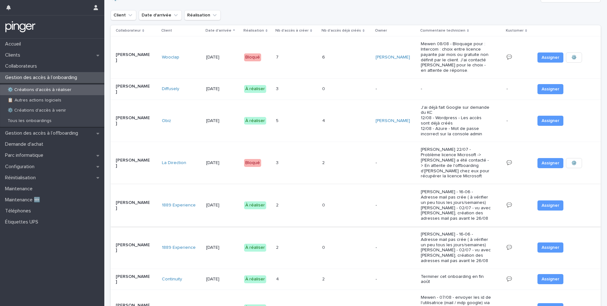
scroll to position [291, 0]
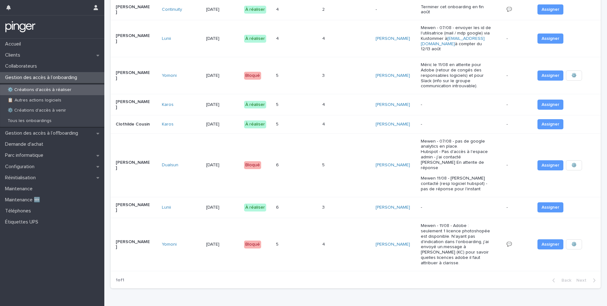
click at [339, 205] on p at bounding box center [331, 207] width 18 height 5
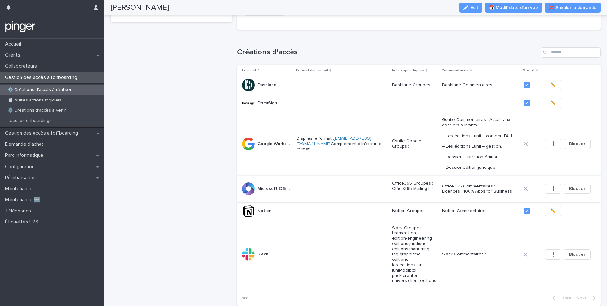
scroll to position [167, 0]
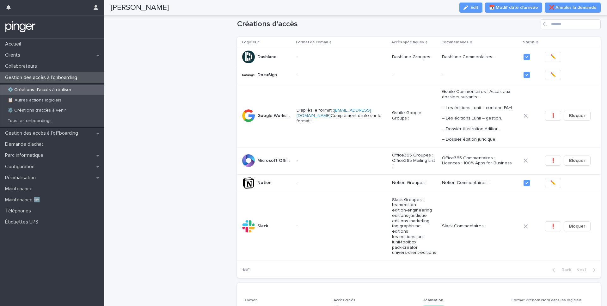
click at [455, 164] on span "❗" at bounding box center [553, 161] width 5 height 6
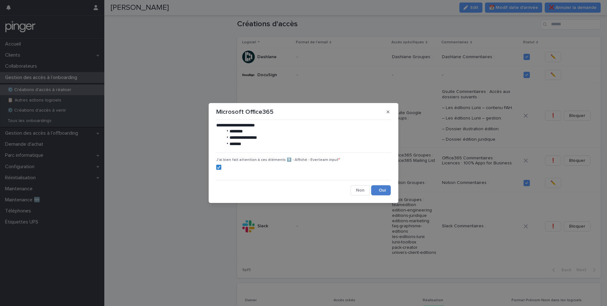
click at [385, 190] on button "Save" at bounding box center [381, 190] width 20 height 10
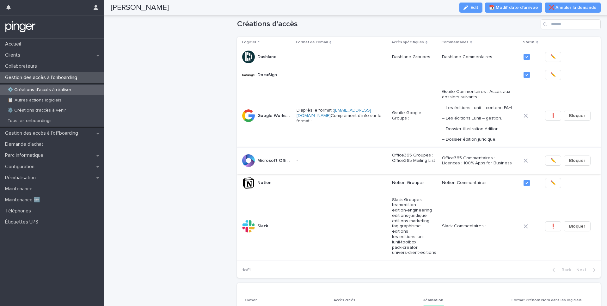
click at [455, 164] on span "✏️" at bounding box center [553, 161] width 5 height 6
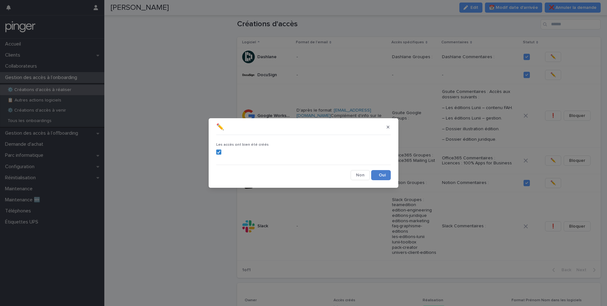
click at [381, 176] on button "Save" at bounding box center [381, 175] width 20 height 10
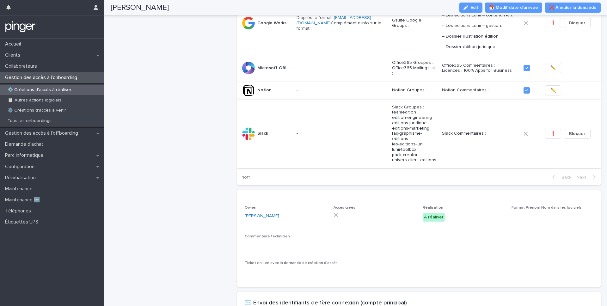
scroll to position [249, 0]
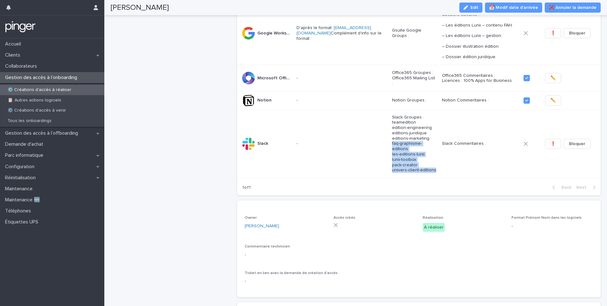
copy p "faq-graphisme-editions les-editions-lunii lunii-toolbox pack-creator univers-cl…"
drag, startPoint x: 421, startPoint y: 183, endPoint x: 401, endPoint y: 227, distance: 47.6
click at [401, 227] on div "Loading... Saving… 💬 Informations du client Informations précisées par le clien…" at bounding box center [419, 128] width 364 height 666
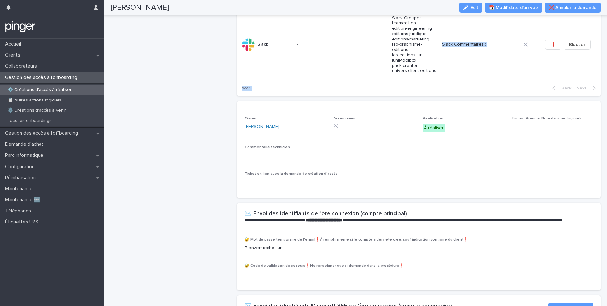
scroll to position [323, 0]
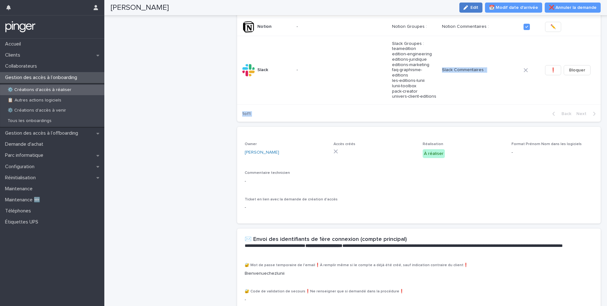
click at [455, 3] on button "Edit" at bounding box center [471, 8] width 23 height 10
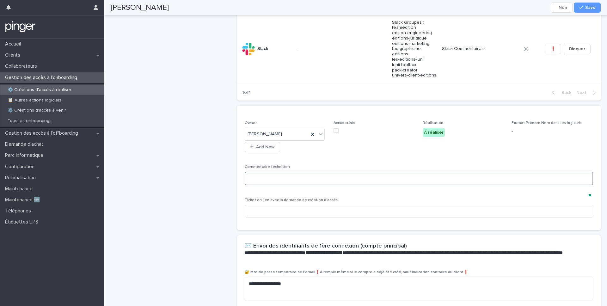
click at [308, 185] on textarea at bounding box center [419, 179] width 349 height 14
paste textarea "**********"
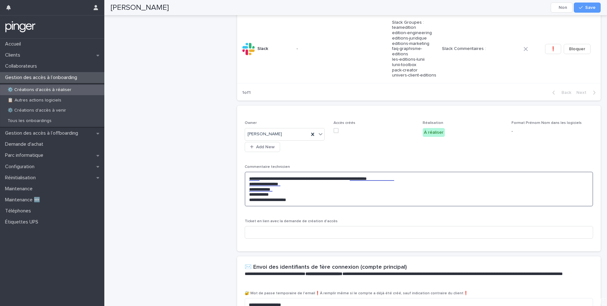
click at [351, 191] on textarea "**********" at bounding box center [419, 189] width 349 height 35
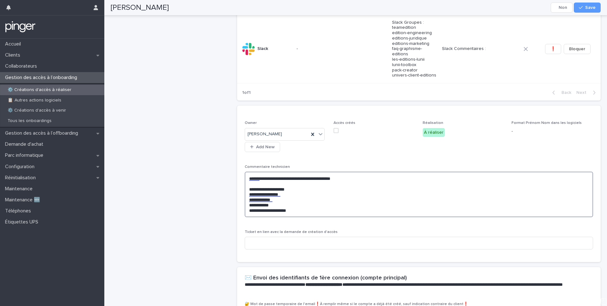
click at [314, 217] on textarea "**********" at bounding box center [419, 195] width 349 height 46
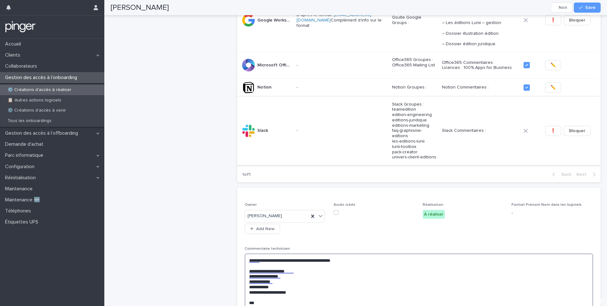
scroll to position [257, 0]
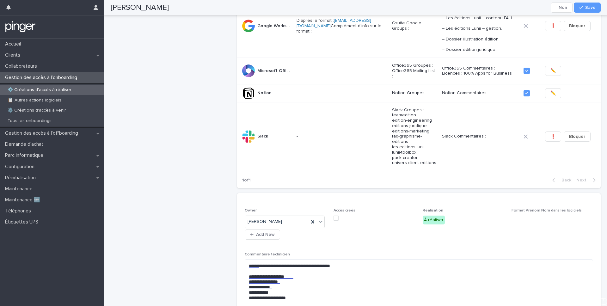
copy p "– Les éditions Lunii – contenu FAH. – Les éditions Lunii – gestion. – Dossier i…"
drag, startPoint x: 433, startPoint y: 29, endPoint x: 201, endPoint y: 164, distance: 268.2
click at [202, 163] on div "**********" at bounding box center [356, 161] width 490 height 789
click at [201, 164] on div "**********" at bounding box center [171, 164] width 121 height 781
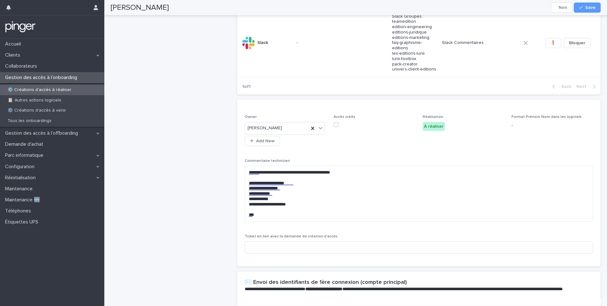
scroll to position [353, 0]
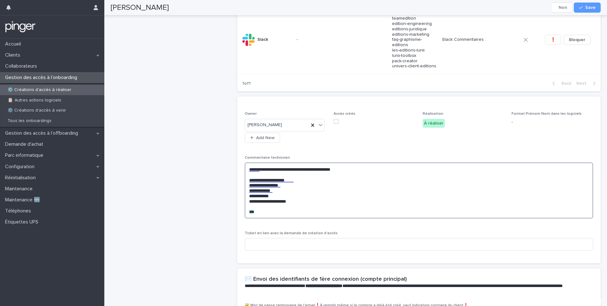
paste textarea "**********"
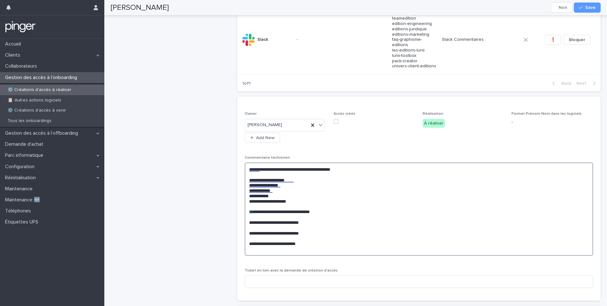
click at [250, 227] on textarea "**********" at bounding box center [419, 209] width 349 height 93
click at [365, 229] on textarea "**********" at bounding box center [419, 209] width 349 height 93
click at [320, 237] on textarea "**********" at bounding box center [419, 209] width 349 height 93
click at [254, 225] on textarea "**********" at bounding box center [419, 209] width 349 height 93
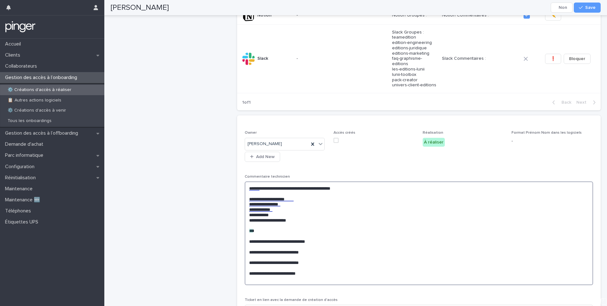
scroll to position [331, 0]
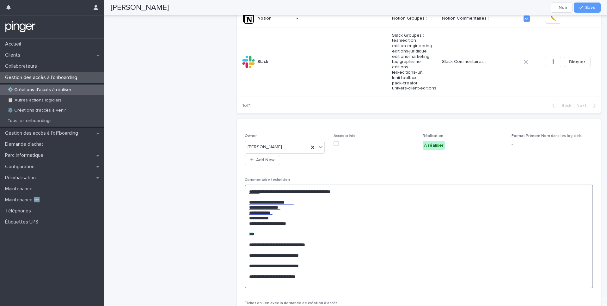
type textarea "**********"
click at [348, 182] on p "Commentaire technicien" at bounding box center [419, 180] width 349 height 4
click at [455, 6] on span "Save" at bounding box center [591, 7] width 10 height 4
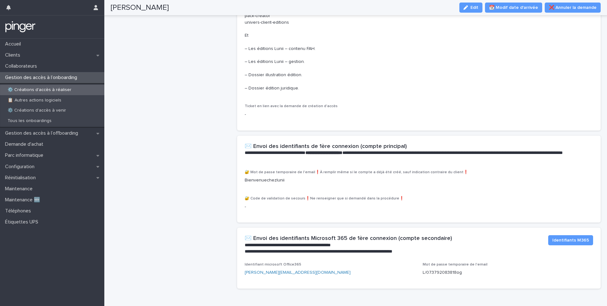
scroll to position [516, 0]
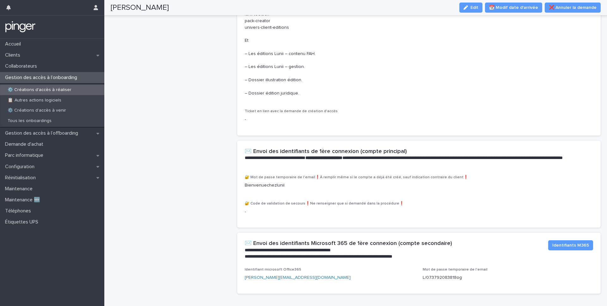
click at [276, 123] on p "-" at bounding box center [419, 119] width 349 height 7
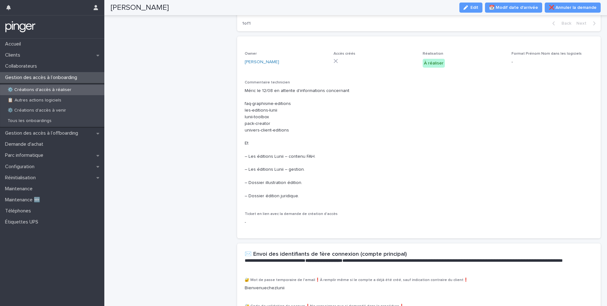
scroll to position [414, 0]
click at [455, 7] on icon "button" at bounding box center [466, 7] width 4 height 4
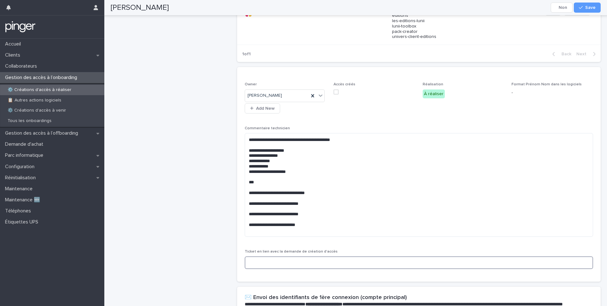
click at [277, 249] on input at bounding box center [419, 263] width 349 height 13
paste input "**********"
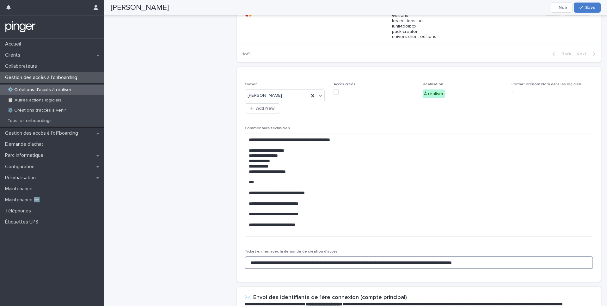
type input "**********"
click at [455, 8] on span "Save" at bounding box center [591, 7] width 10 height 4
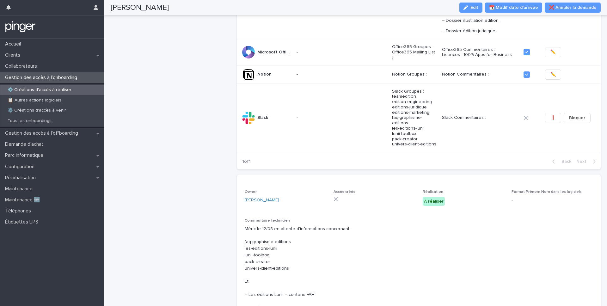
scroll to position [0, 0]
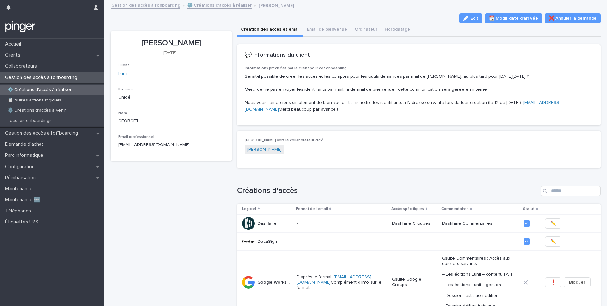
click at [337, 188] on div "Loading... Saving… Créations d'accès Logiciel Format de l'email Accès spécifiqu…" at bounding box center [419, 311] width 364 height 277
click at [28, 179] on p "Réinitialisation" at bounding box center [22, 178] width 38 height 6
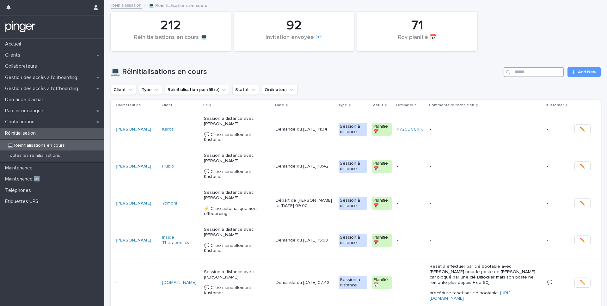
click at [455, 67] on input "Search" at bounding box center [534, 72] width 60 height 10
paste input "**********"
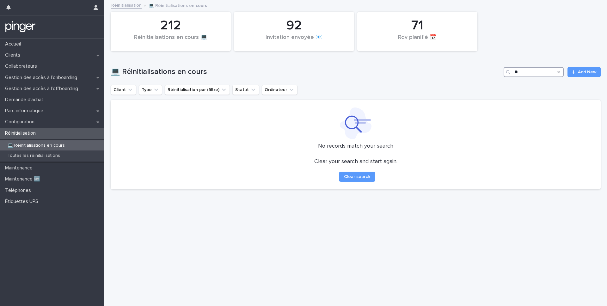
type input "*"
type input "*******"
click at [49, 156] on p "Toutes les réinitialisations" at bounding box center [34, 155] width 63 height 5
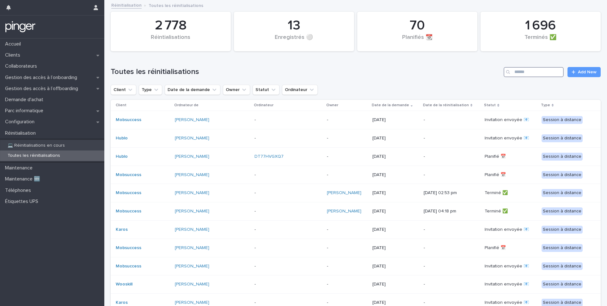
click at [455, 75] on input "Search" at bounding box center [534, 72] width 60 height 10
paste input "**********"
type input "**********"
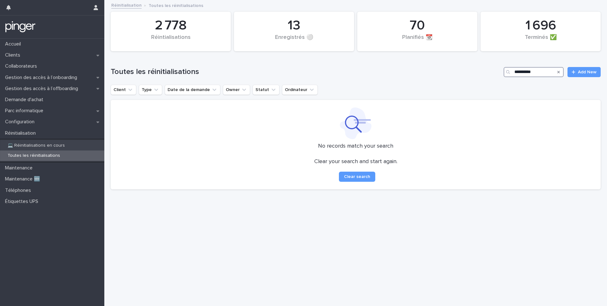
drag, startPoint x: 547, startPoint y: 73, endPoint x: 480, endPoint y: 73, distance: 66.8
click at [455, 73] on div "**********" at bounding box center [356, 72] width 490 height 10
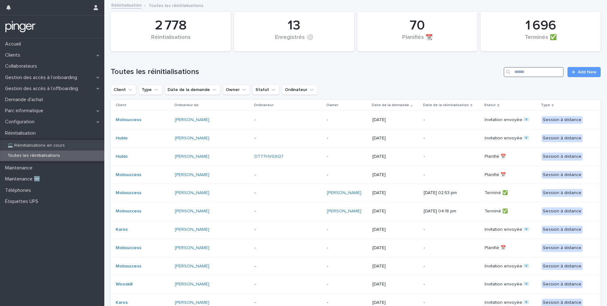
click at [455, 73] on input "Search" at bounding box center [534, 72] width 60 height 10
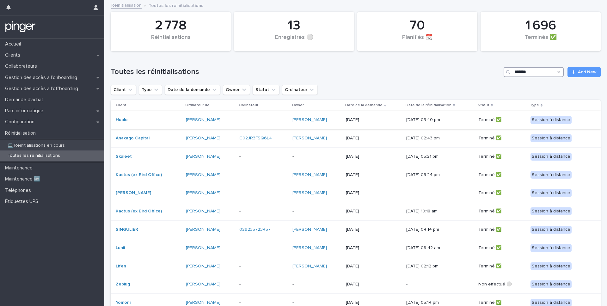
type input "*******"
click at [384, 119] on p "28/7/2025" at bounding box center [373, 119] width 55 height 5
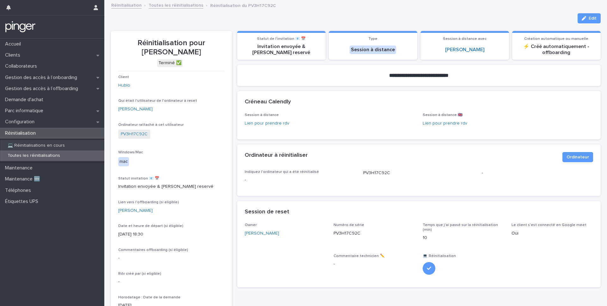
scroll to position [0, 2]
click at [44, 158] on p "Toutes les réinitialisations" at bounding box center [34, 155] width 63 height 5
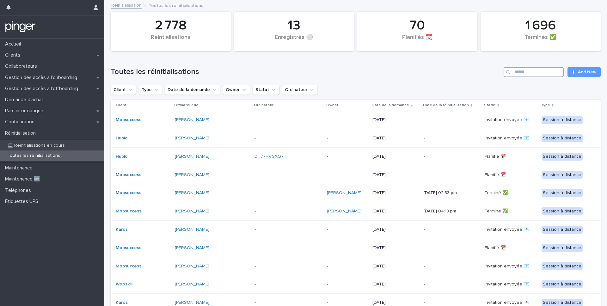
click at [455, 70] on input "Search" at bounding box center [534, 72] width 60 height 10
paste input "**********"
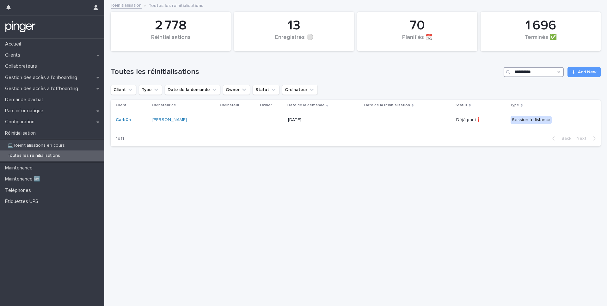
type input "**********"
click at [455, 72] on div "Search" at bounding box center [559, 72] width 10 height 10
click at [455, 72] on icon "Search" at bounding box center [559, 72] width 3 height 4
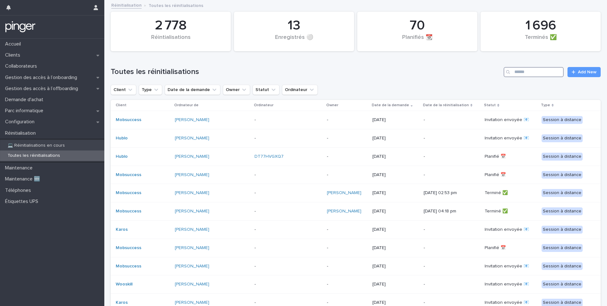
click at [455, 74] on input "Search" at bounding box center [534, 72] width 60 height 10
paste input "**********"
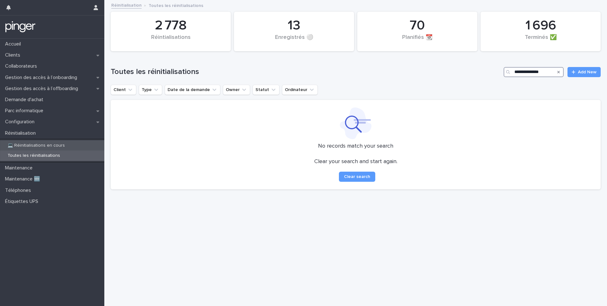
type input "**********"
click at [50, 143] on p "💻 Réinitialisations en cours" at bounding box center [36, 145] width 67 height 5
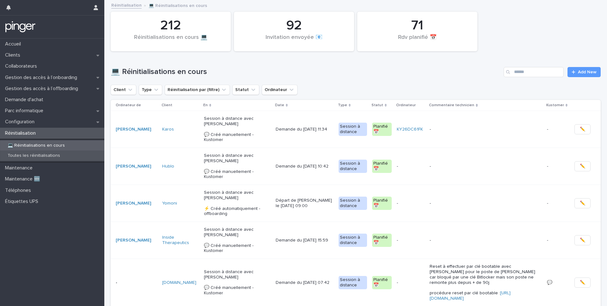
click at [31, 156] on p "Toutes les réinitialisations" at bounding box center [34, 155] width 63 height 5
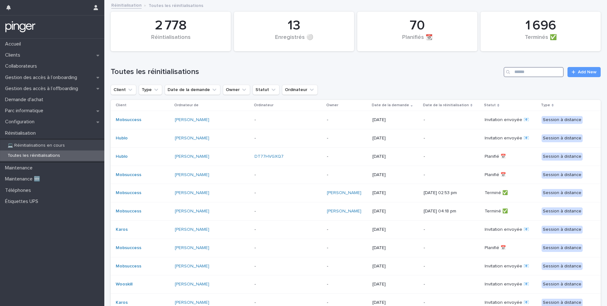
click at [455, 69] on input "Search" at bounding box center [534, 72] width 60 height 10
paste input "**********"
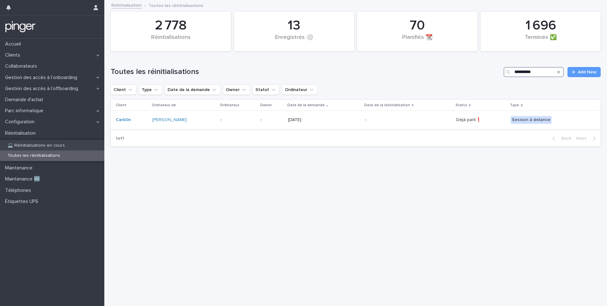
type input "**********"
click at [324, 120] on p "4/8/2025" at bounding box center [324, 119] width 72 height 5
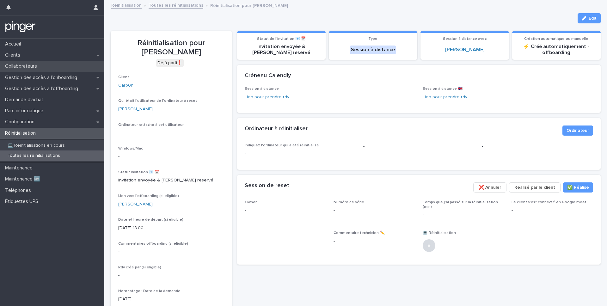
click at [24, 71] on div "Collaborateurs" at bounding box center [52, 66] width 104 height 11
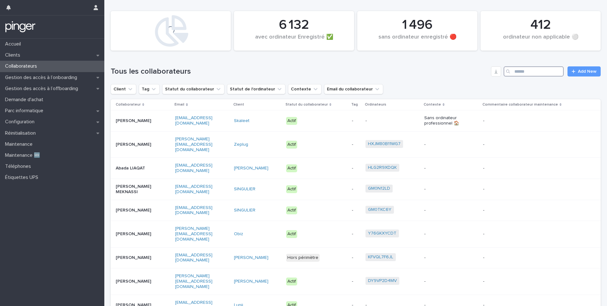
click at [455, 71] on input "Search" at bounding box center [534, 71] width 60 height 10
paste input "**********"
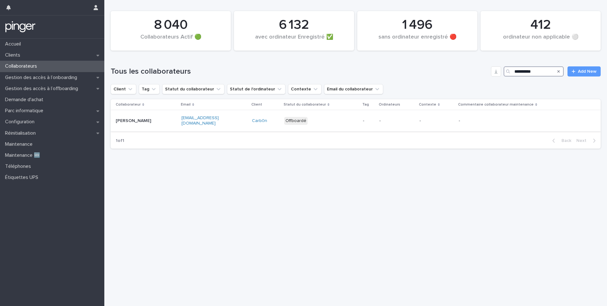
type input "**********"
click at [347, 121] on div "Offboardé" at bounding box center [321, 121] width 74 height 13
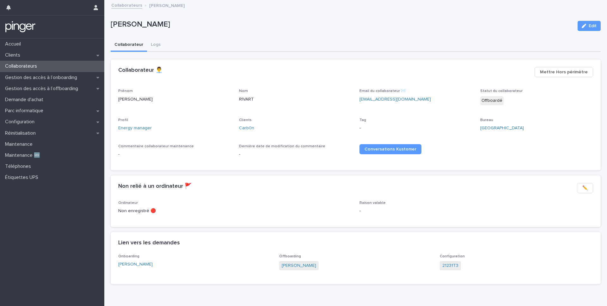
click at [294, 171] on div "Loading... Saving… Collaborateur 👨‍💼 ••• Mettre Hors périmètre Prénom Tom Nom R…" at bounding box center [356, 117] width 490 height 116
click at [152, 44] on button "Logs" at bounding box center [155, 45] width 17 height 13
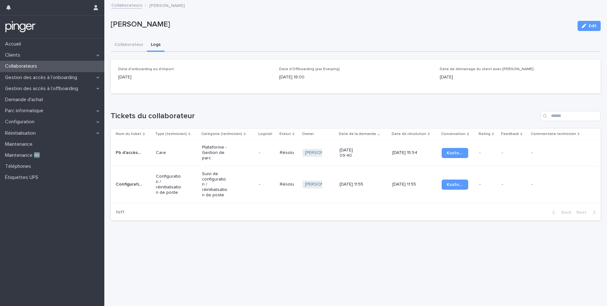
click at [168, 154] on p "Care" at bounding box center [169, 152] width 26 height 5
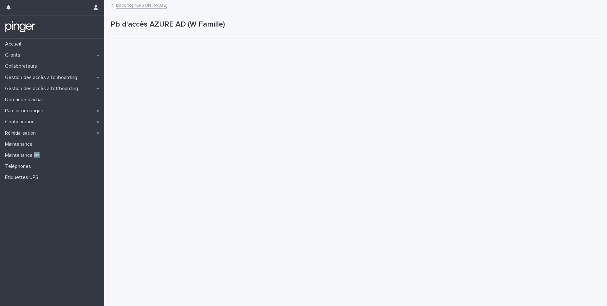
click at [146, 6] on link "Back to Tom RIVART" at bounding box center [141, 4] width 51 height 7
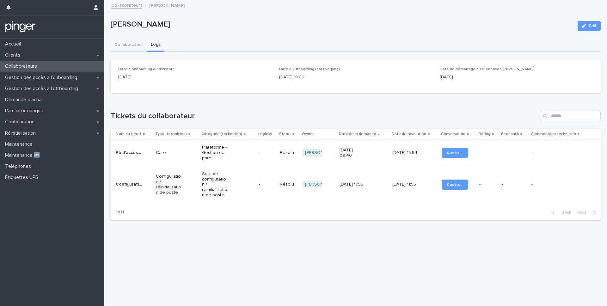
click at [203, 113] on h1 "Tickets du collaborateur" at bounding box center [325, 116] width 428 height 9
drag, startPoint x: 200, startPoint y: 119, endPoint x: 114, endPoint y: 118, distance: 86.4
click at [114, 118] on h1 "Tickets du collaborateur" at bounding box center [325, 116] width 428 height 9
click at [242, 249] on div "Loading... Saving… Loading... Saving… Tom RIVART Edit Tom RIVART Edit Sorry, th…" at bounding box center [356, 146] width 497 height 290
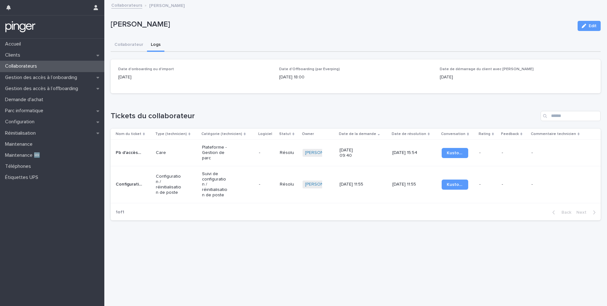
click at [179, 29] on div "Tom RIVART" at bounding box center [342, 26] width 462 height 12
click at [126, 5] on link "Collaborateurs" at bounding box center [126, 4] width 31 height 7
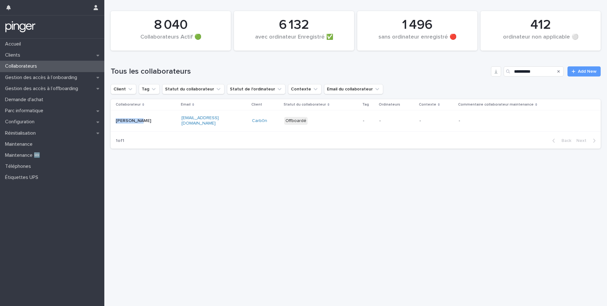
copy p "Tom RIVART"
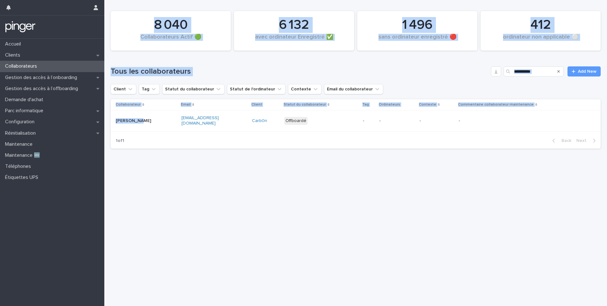
drag, startPoint x: 143, startPoint y: 121, endPoint x: 194, endPoint y: 1, distance: 130.9
click at [193, 1] on div "**********" at bounding box center [356, 77] width 490 height 154
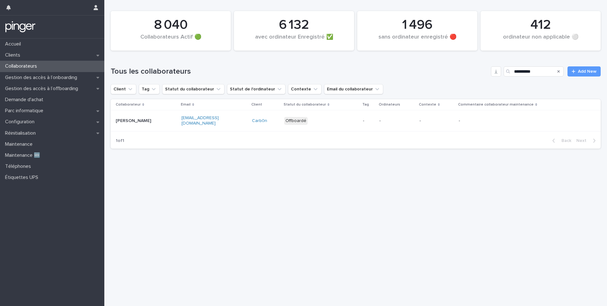
click at [194, 1] on div "8 040 Collaborateurs Actif 🟢 412 ordinateur non applicable ⚪ 6 132 avec ordinat…" at bounding box center [356, 27] width 490 height 54
click at [371, 127] on td "-" at bounding box center [369, 120] width 16 height 21
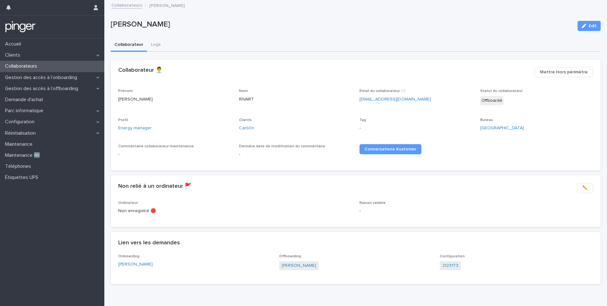
scroll to position [15, 0]
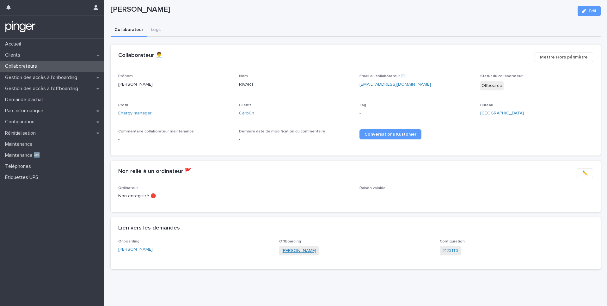
click at [289, 249] on link "Tom RIVART" at bounding box center [299, 251] width 34 height 7
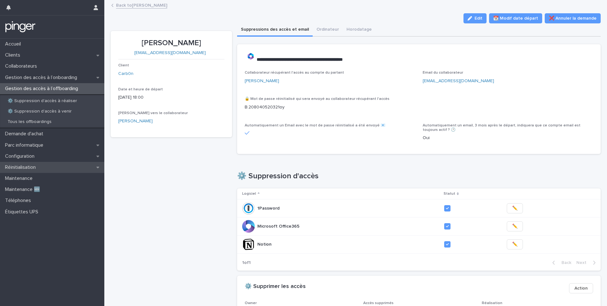
click at [21, 168] on p "Réinitialisation" at bounding box center [22, 168] width 38 height 6
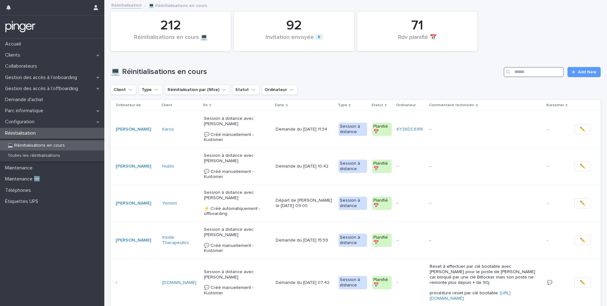
click at [455, 74] on input "Search" at bounding box center [534, 72] width 60 height 10
paste input "**********"
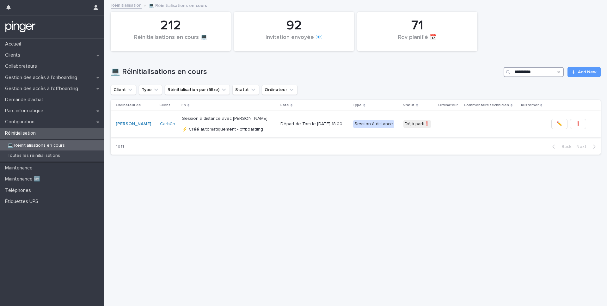
type input "**********"
click at [444, 127] on p "-" at bounding box center [449, 123] width 21 height 5
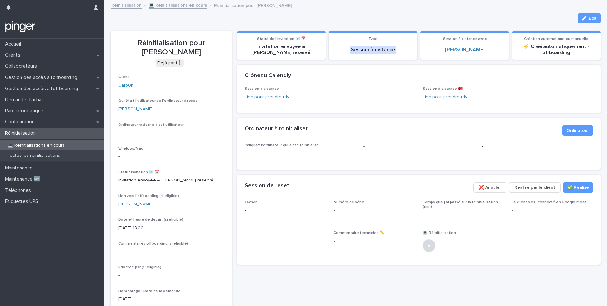
click at [455, 7] on div "Réinitialisation 💻 Réinitialisations en cours Réinitialisation pour Tom RIVART" at bounding box center [358, 5] width 501 height 9
click at [455, 18] on icon "button" at bounding box center [584, 18] width 4 height 4
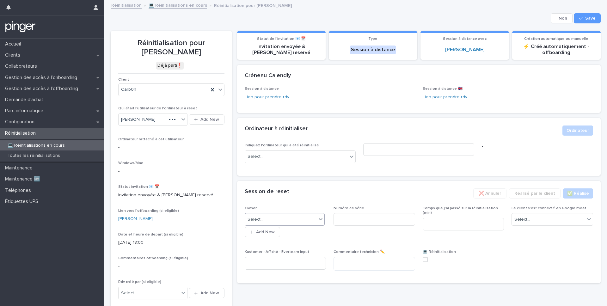
click at [274, 224] on div "Select..." at bounding box center [281, 219] width 72 height 10
type input "*****"
click at [269, 231] on div "Méric Guilbert" at bounding box center [285, 231] width 80 height 11
click at [455, 18] on span "Save" at bounding box center [591, 18] width 10 height 4
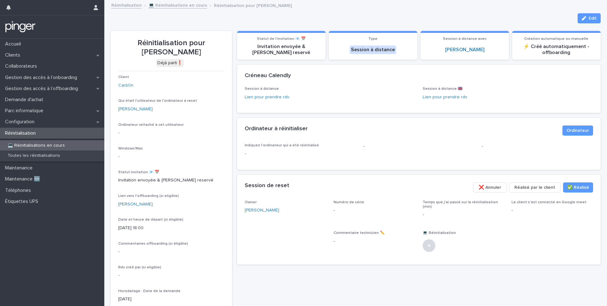
scroll to position [65, 0]
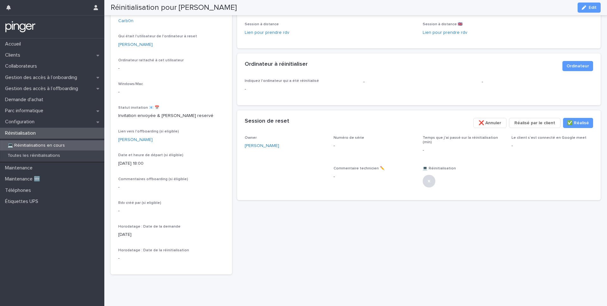
click at [234, 105] on div "**********" at bounding box center [356, 117] width 490 height 316
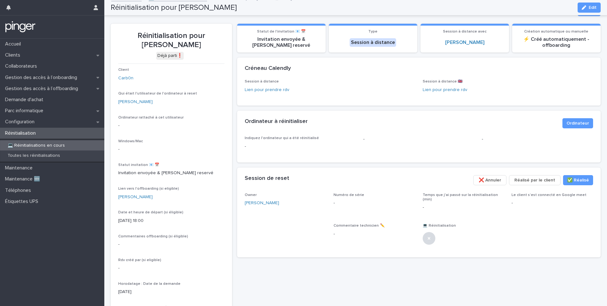
scroll to position [0, 0]
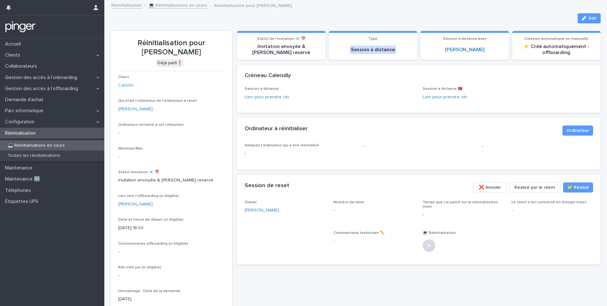
click at [237, 249] on div "**********" at bounding box center [419, 181] width 364 height 316
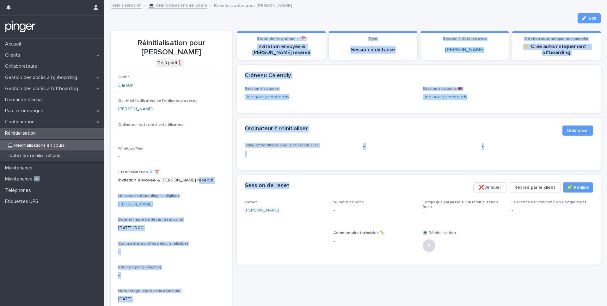
drag, startPoint x: 200, startPoint y: 183, endPoint x: 300, endPoint y: 189, distance: 100.8
click at [300, 188] on div "**********" at bounding box center [356, 181] width 490 height 316
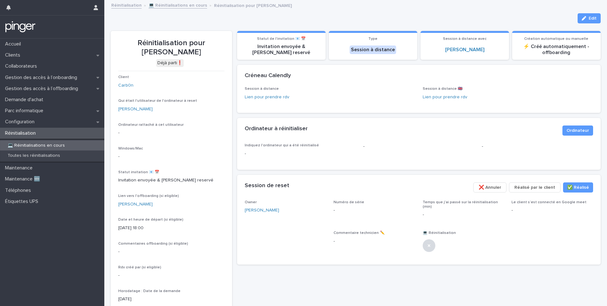
click at [360, 216] on div "Numéro de série -" at bounding box center [375, 209] width 82 height 19
click at [349, 215] on div "Numéro de série -" at bounding box center [375, 209] width 82 height 19
click at [455, 20] on icon "button" at bounding box center [584, 18] width 4 height 4
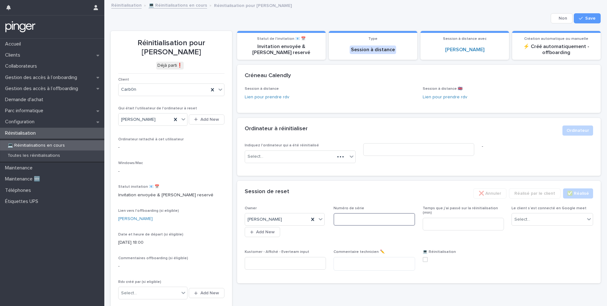
click at [351, 221] on input at bounding box center [375, 219] width 82 height 13
paste input "*******"
type input "*******"
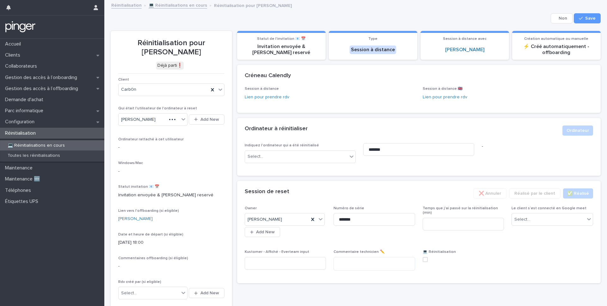
click at [301, 190] on div "Session de reset" at bounding box center [357, 192] width 224 height 7
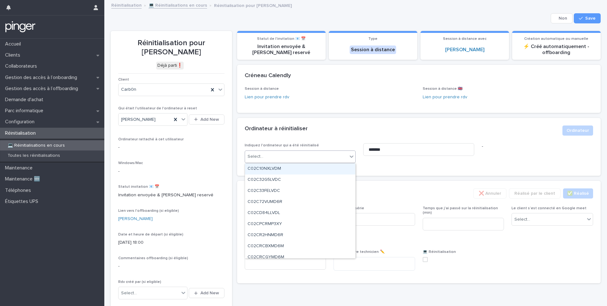
click at [281, 156] on div "Select..." at bounding box center [296, 157] width 103 height 10
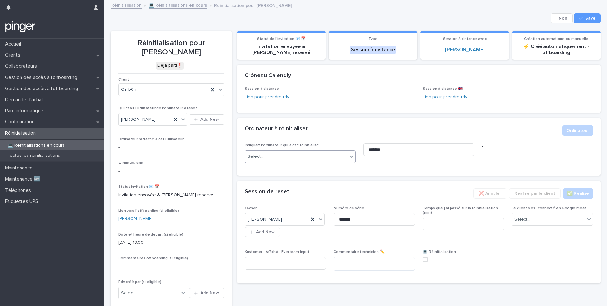
click at [281, 156] on div "Select..." at bounding box center [296, 157] width 103 height 10
click at [455, 221] on div "Select..." at bounding box center [548, 219] width 73 height 10
click at [455, 242] on div "Non" at bounding box center [552, 242] width 81 height 11
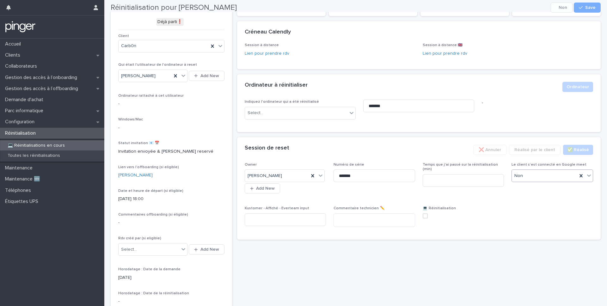
scroll to position [43, 0]
click at [424, 216] on span at bounding box center [425, 216] width 5 height 5
click at [455, 175] on input at bounding box center [464, 181] width 82 height 13
type input "*"
type input "**"
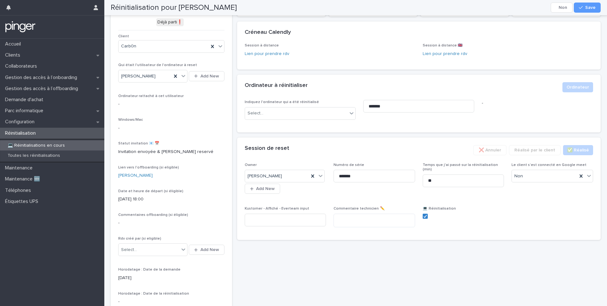
click at [455, 151] on div "Session de reset" at bounding box center [357, 148] width 224 height 7
click at [455, 5] on span "Save" at bounding box center [591, 7] width 10 height 4
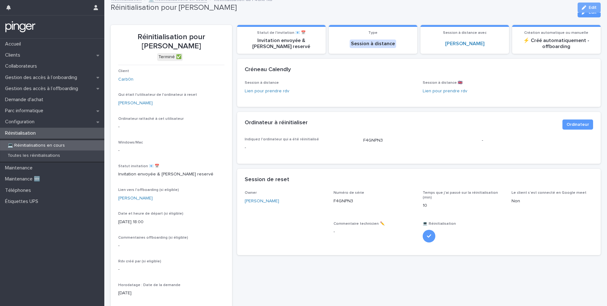
scroll to position [0, 0]
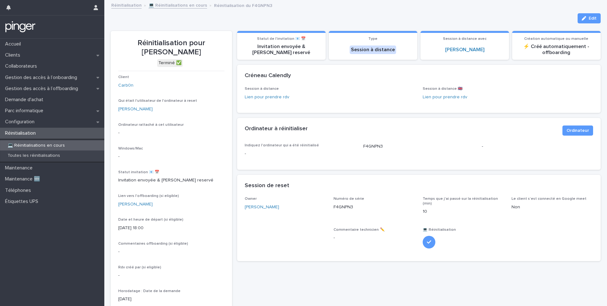
click at [234, 169] on div "**********" at bounding box center [356, 181] width 490 height 316
click at [48, 90] on p "Gestion des accès à l’offboarding" at bounding box center [43, 89] width 81 height 6
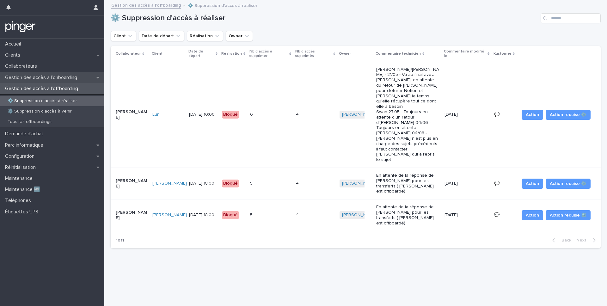
click at [50, 77] on p "Gestion des accès à l’onboarding" at bounding box center [43, 78] width 80 height 6
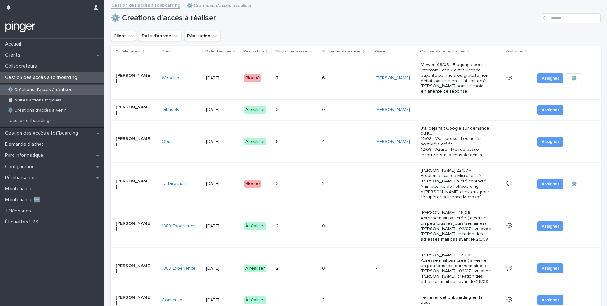
click at [13, 249] on div "Accueil Clients Collaborateurs Gestion des accès à l’onboarding ⚙️ Créations d'…" at bounding box center [52, 173] width 104 height 268
click at [96, 179] on icon at bounding box center [97, 178] width 3 height 4
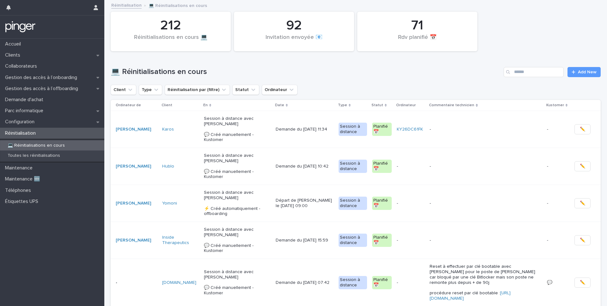
click at [97, 131] on div "Réinitialisation" at bounding box center [52, 133] width 104 height 11
click at [53, 86] on p "Gestion des accès à l’offboarding" at bounding box center [43, 89] width 81 height 6
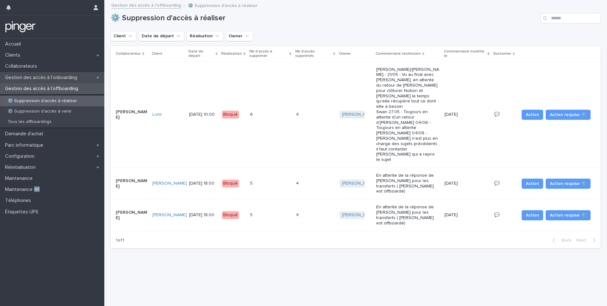
click at [45, 76] on p "Gestion des accès à l’onboarding" at bounding box center [43, 78] width 80 height 6
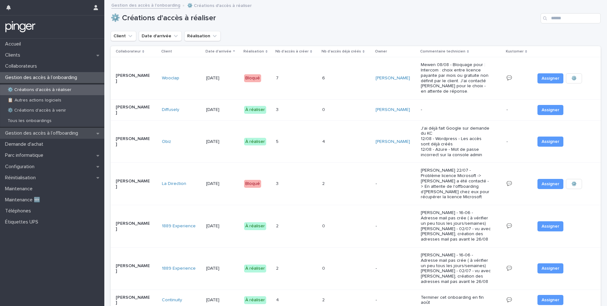
click at [55, 136] on div "Gestion des accès à l’offboarding" at bounding box center [52, 133] width 104 height 11
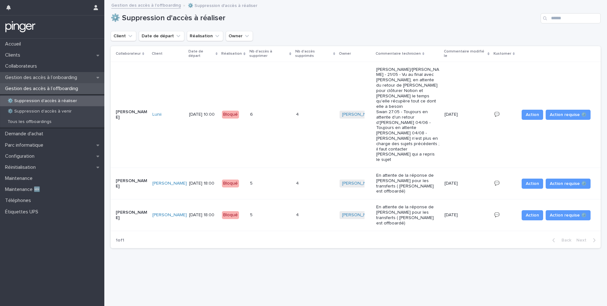
click at [36, 78] on p "Gestion des accès à l’onboarding" at bounding box center [43, 78] width 80 height 6
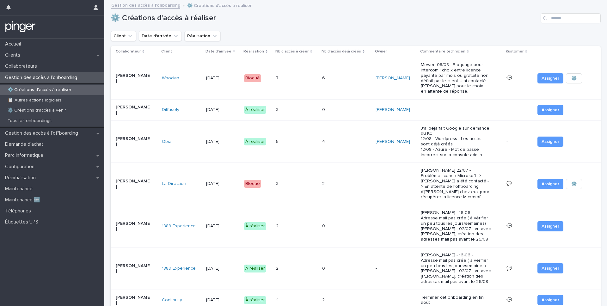
click at [296, 108] on div "3 3" at bounding box center [296, 110] width 41 height 10
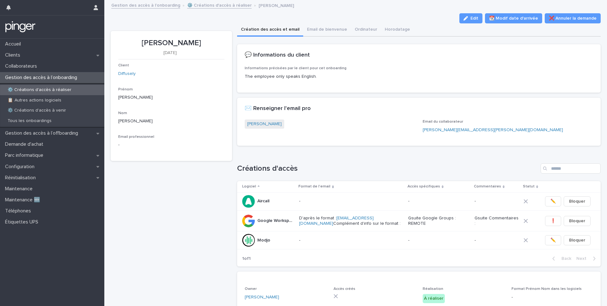
click at [199, 4] on link "⚙️ Créations d'accès à réaliser" at bounding box center [219, 4] width 65 height 7
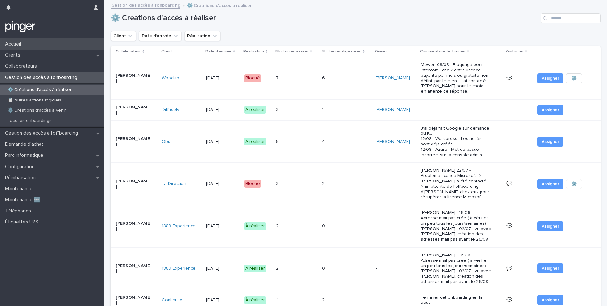
click at [21, 44] on p "Accueil" at bounding box center [14, 44] width 23 height 6
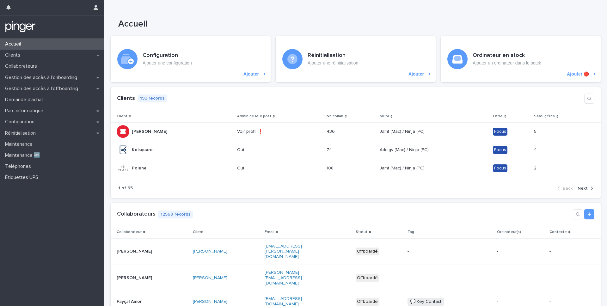
click at [455, 188] on span "Next" at bounding box center [583, 188] width 10 height 4
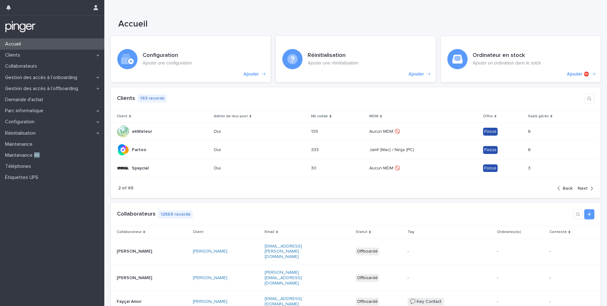
click at [455, 189] on span "Back" at bounding box center [568, 188] width 10 height 4
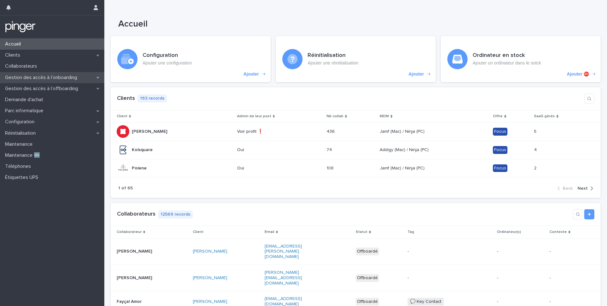
click at [46, 78] on p "Gestion des accès à l’onboarding" at bounding box center [43, 78] width 80 height 6
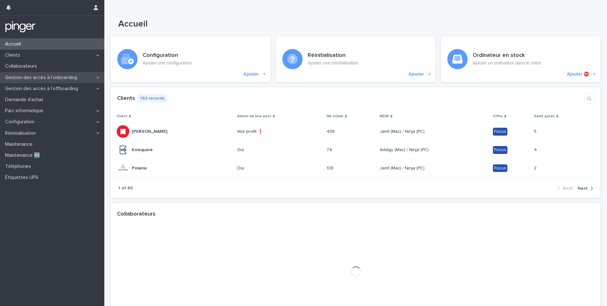
click at [42, 80] on p "Gestion des accès à l’onboarding" at bounding box center [43, 78] width 80 height 6
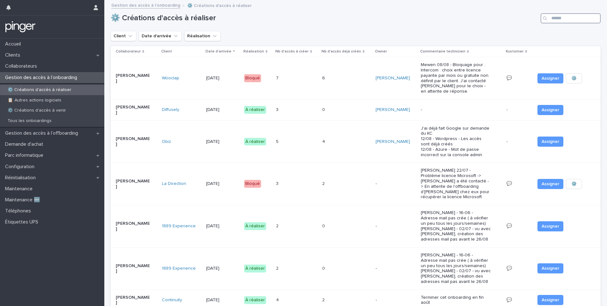
click at [561, 21] on input "Search" at bounding box center [571, 18] width 60 height 10
type input "*****"
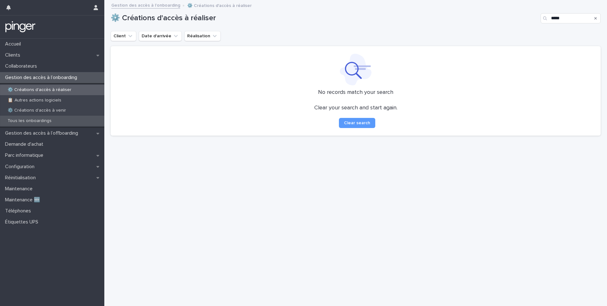
click at [37, 121] on p "Tous les onboardings" at bounding box center [30, 120] width 54 height 5
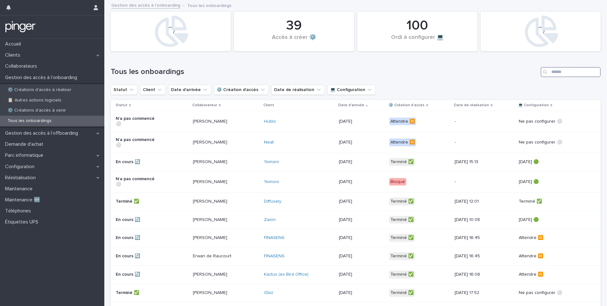
click at [556, 70] on input "Search" at bounding box center [571, 72] width 60 height 10
type input "*****"
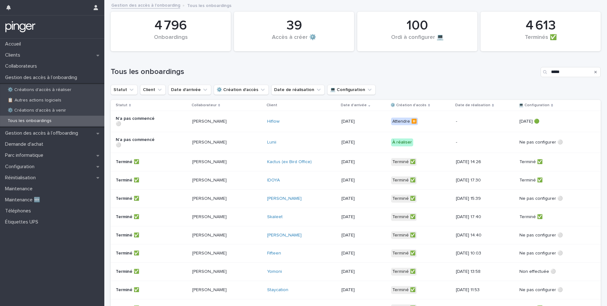
click at [308, 140] on div "Lunii" at bounding box center [289, 142] width 45 height 5
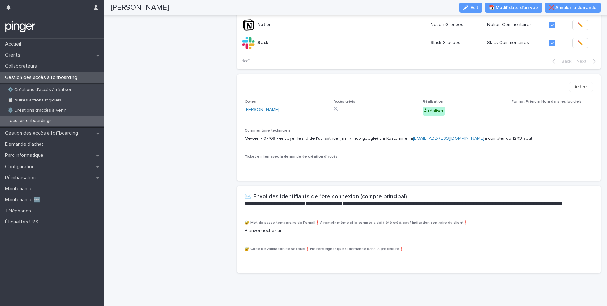
scroll to position [235, 0]
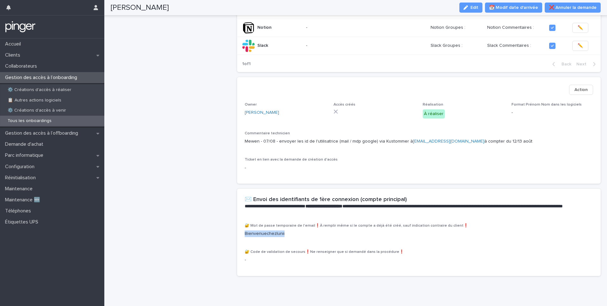
drag, startPoint x: 288, startPoint y: 247, endPoint x: 240, endPoint y: 248, distance: 47.8
click at [240, 248] on div "🔐 Mot de passe temporaire de l'email❗À remplir même si le compte a déjà été cré…" at bounding box center [419, 250] width 364 height 53
copy p "Bienvenuechezlunii"
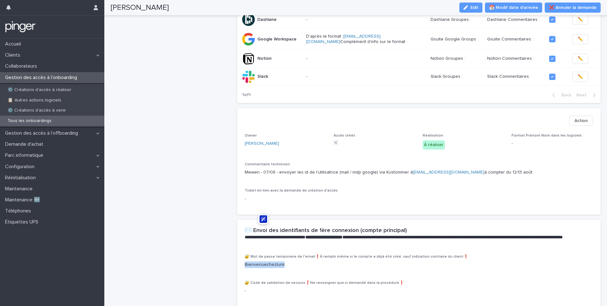
scroll to position [0, 0]
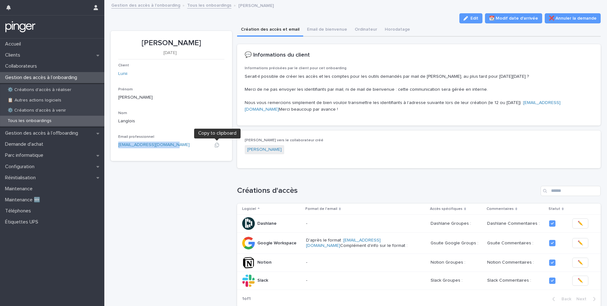
click at [218, 143] on icon "button" at bounding box center [216, 145] width 5 height 5
